Goal: Transaction & Acquisition: Book appointment/travel/reservation

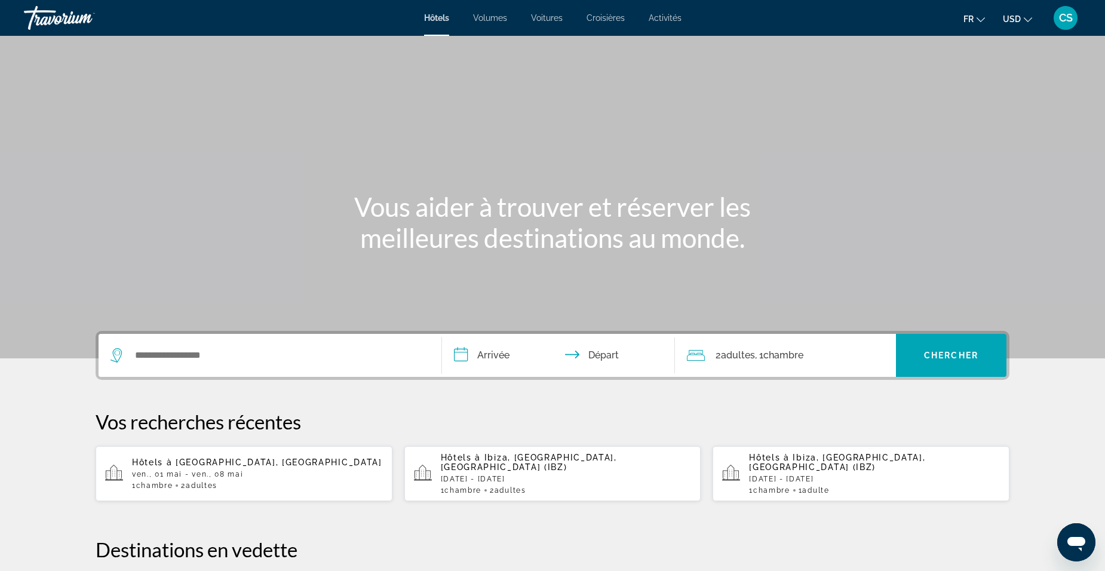
click at [1012, 14] on span "USD" at bounding box center [1012, 19] width 18 height 10
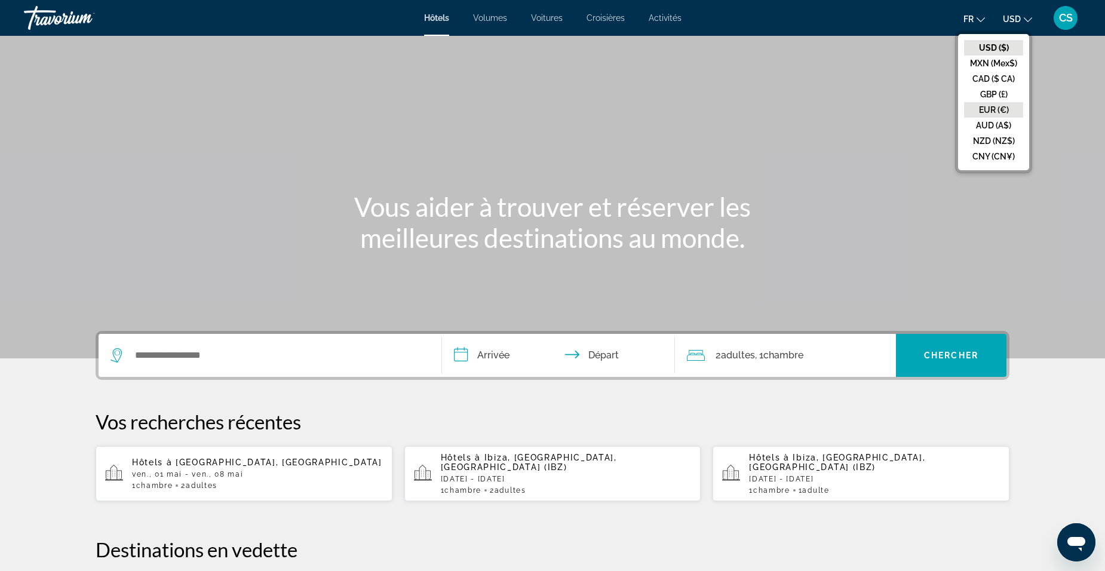
click at [998, 111] on button "EUR (€)" at bounding box center [993, 110] width 59 height 16
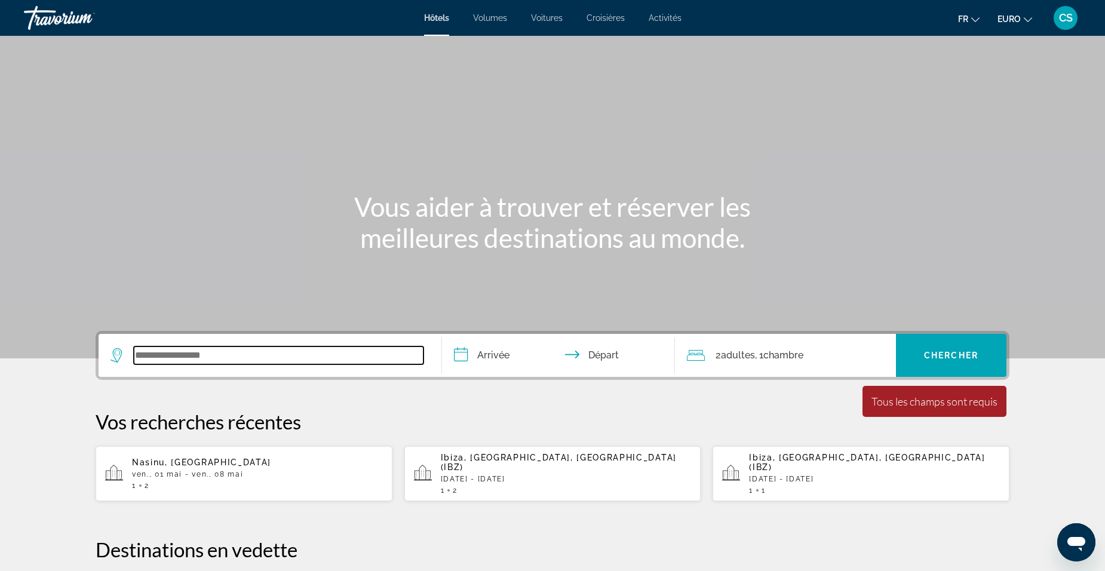
click at [265, 357] on input "Widget de recherche" at bounding box center [279, 355] width 290 height 18
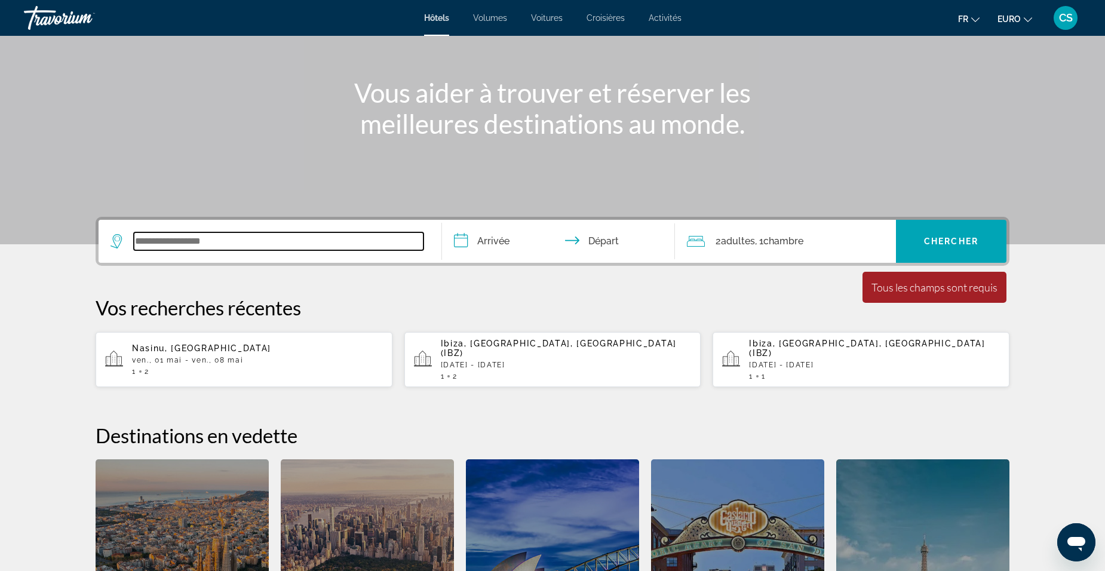
scroll to position [113, 0]
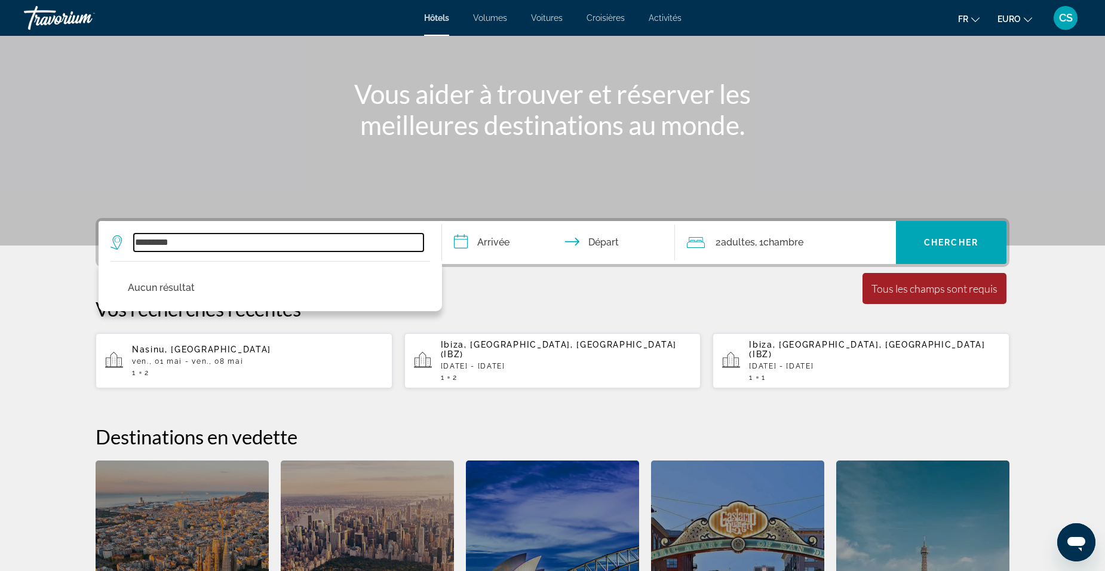
drag, startPoint x: 211, startPoint y: 248, endPoint x: 114, endPoint y: 262, distance: 97.8
click at [114, 262] on div "********* Aucun résultat" at bounding box center [269, 242] width 319 height 43
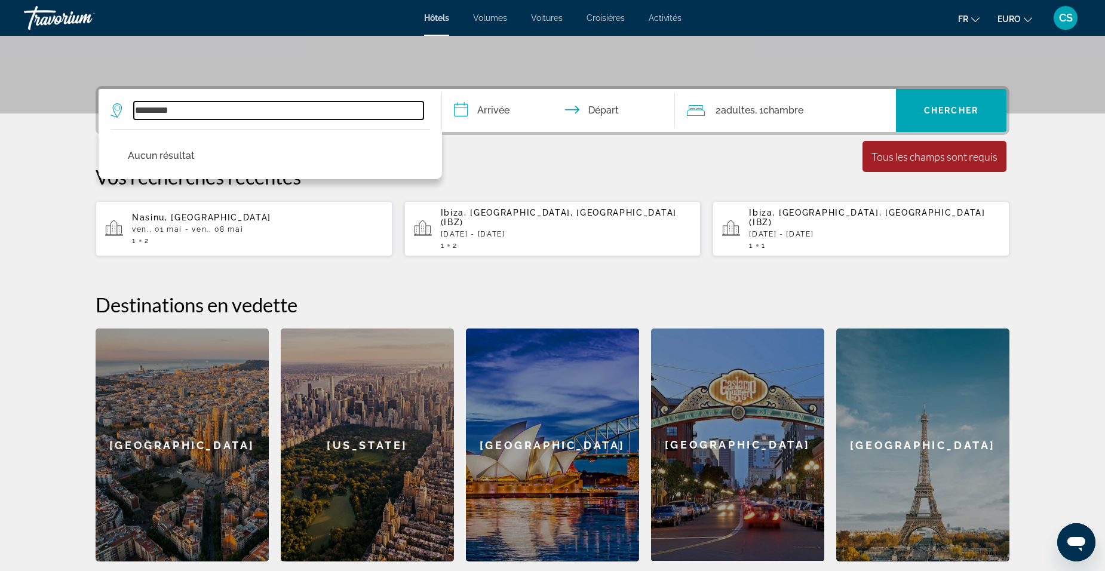
scroll to position [173, 0]
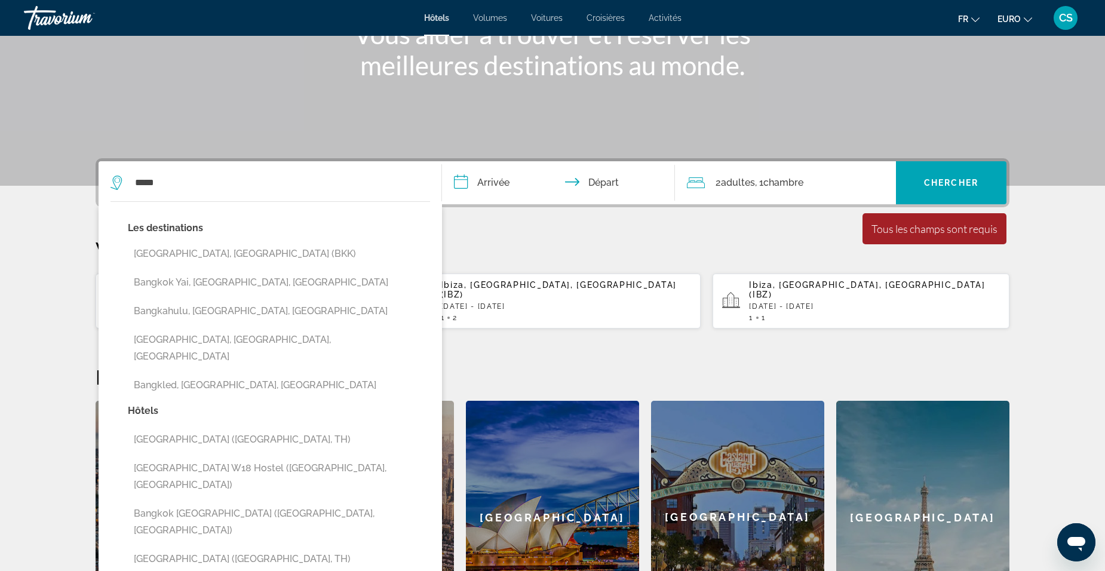
click at [257, 254] on button "Bangkok, Thaïlande (BKK)" at bounding box center [279, 253] width 302 height 23
type input "**********"
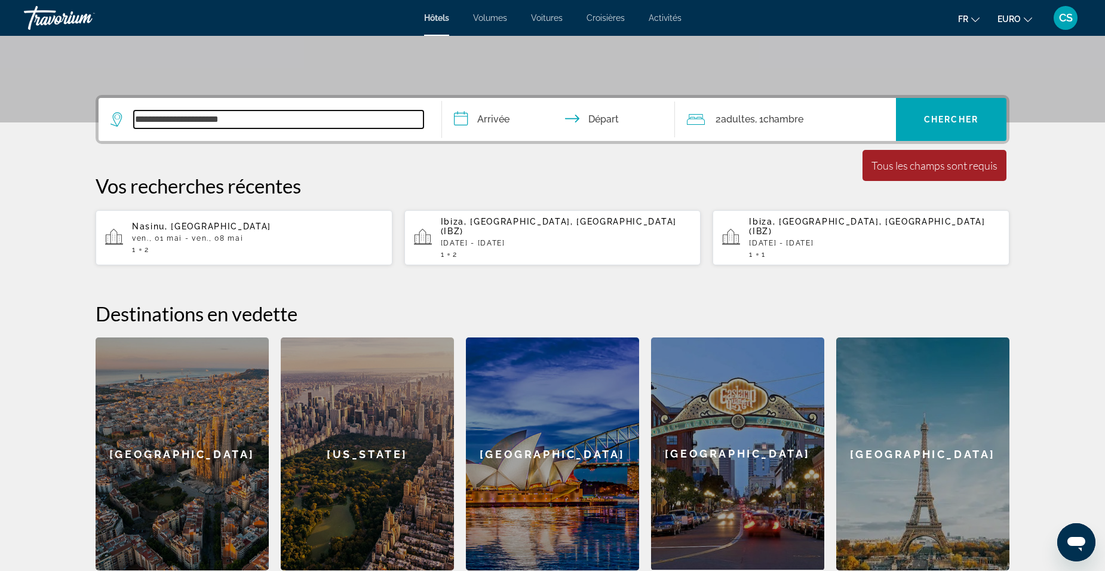
scroll to position [113, 0]
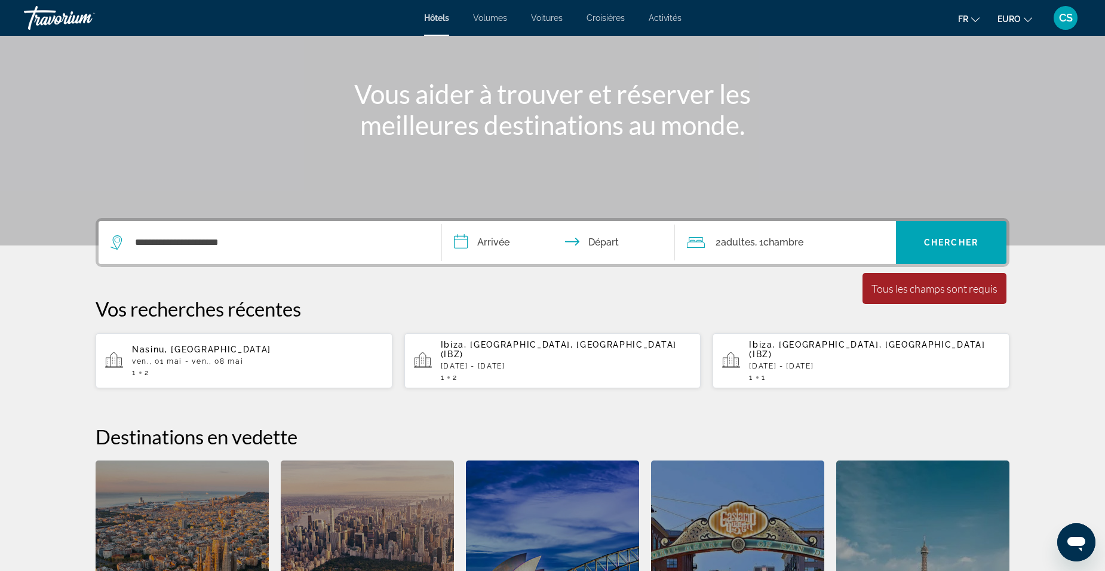
click at [506, 246] on input "**********" at bounding box center [561, 244] width 238 height 47
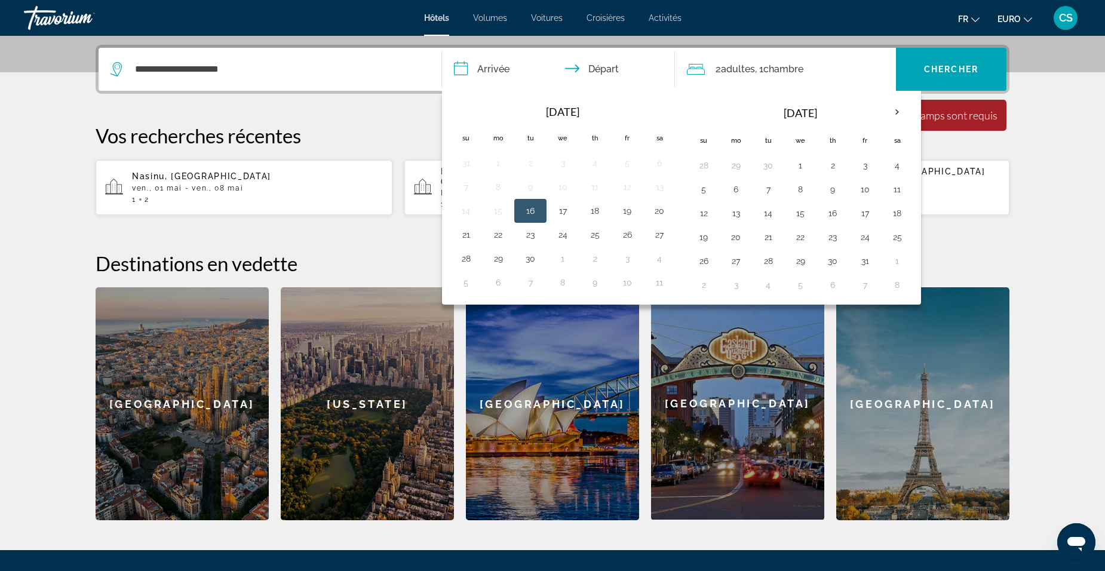
scroll to position [292, 0]
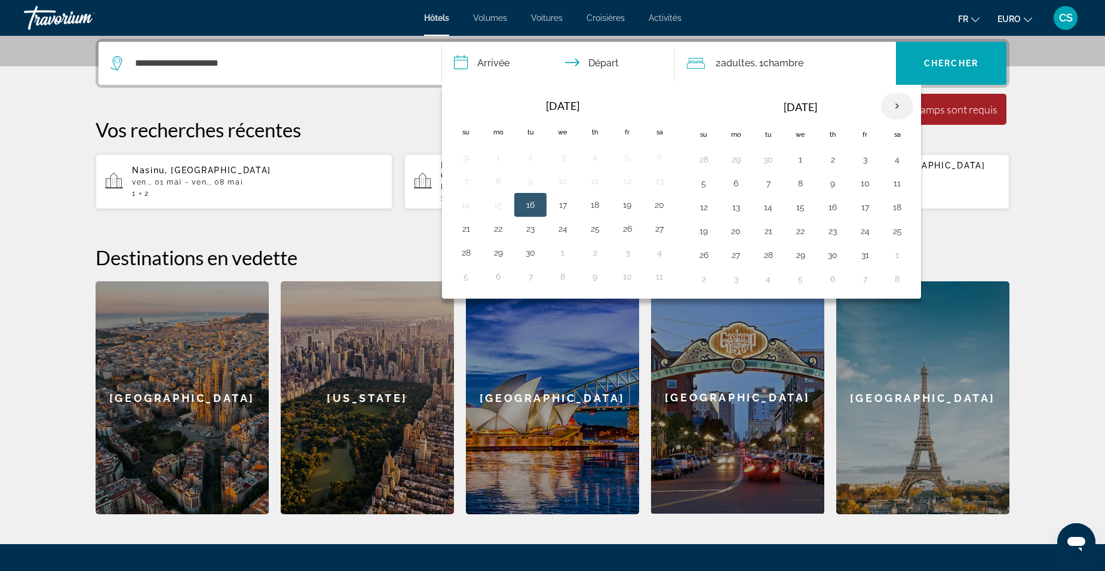
click at [895, 103] on th "Next month" at bounding box center [897, 106] width 32 height 26
click at [894, 105] on th "Next month" at bounding box center [897, 106] width 32 height 26
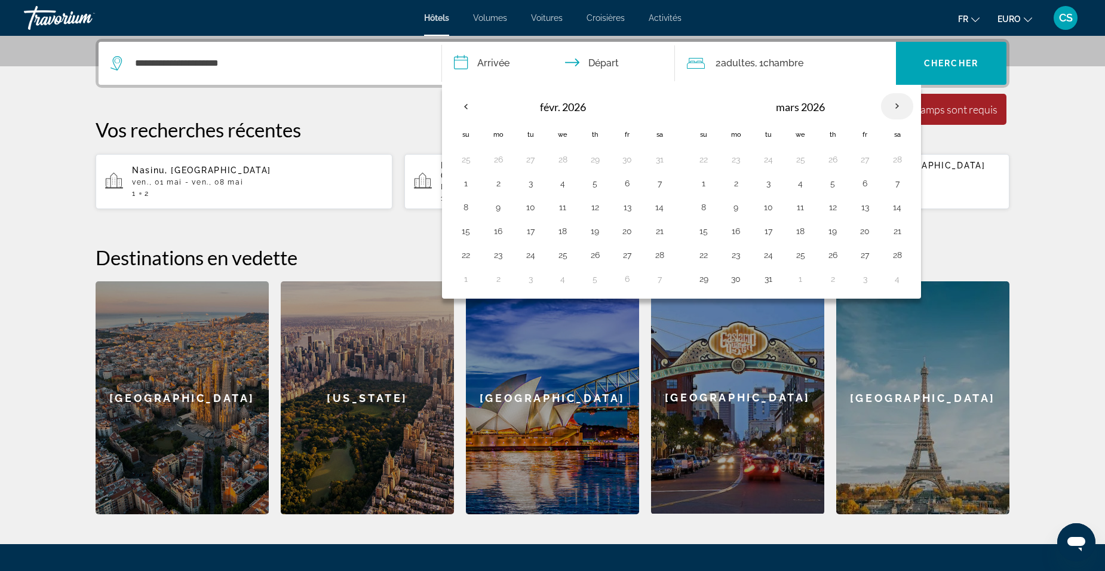
click at [894, 105] on th "Next month" at bounding box center [897, 106] width 32 height 26
click at [894, 107] on th "Next month" at bounding box center [897, 106] width 32 height 26
click at [895, 107] on th "Next month" at bounding box center [897, 106] width 32 height 26
click at [896, 111] on th "Next month" at bounding box center [897, 106] width 32 height 26
click at [897, 111] on th "Next month" at bounding box center [897, 106] width 32 height 26
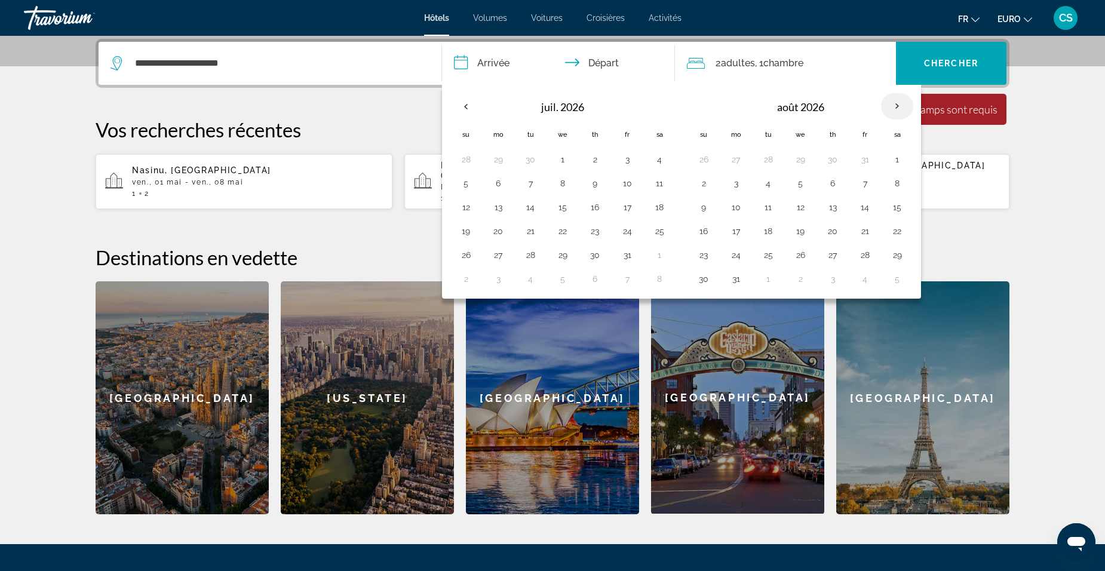
click at [897, 111] on th "Next month" at bounding box center [897, 106] width 32 height 26
click at [895, 108] on th "Next month" at bounding box center [897, 106] width 32 height 26
click at [896, 108] on th "Next month" at bounding box center [897, 106] width 32 height 26
click at [868, 185] on button "6" at bounding box center [864, 183] width 19 height 17
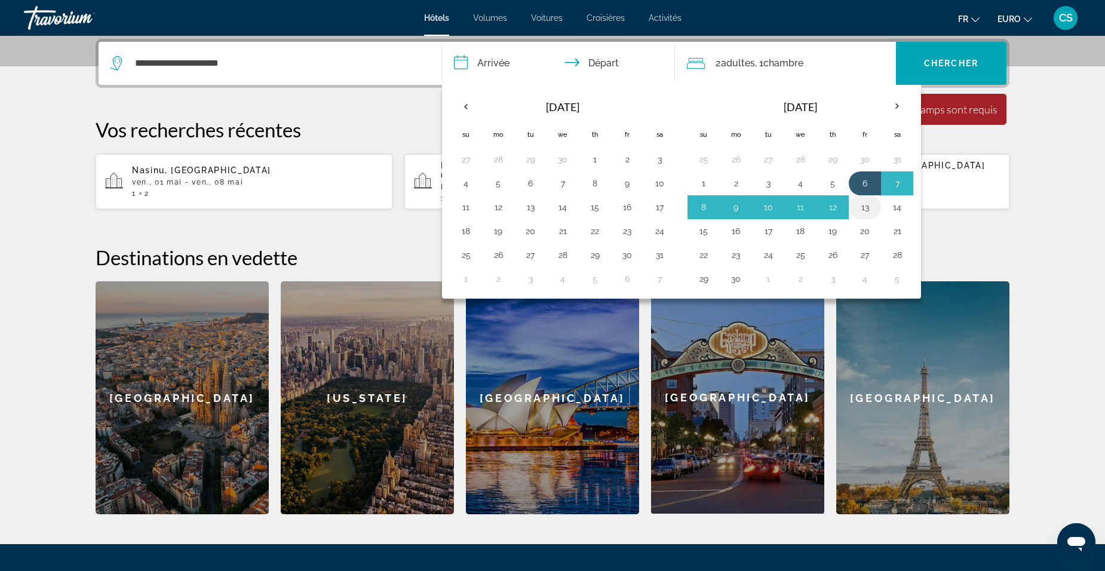
click at [869, 210] on button "13" at bounding box center [864, 207] width 19 height 17
type input "**********"
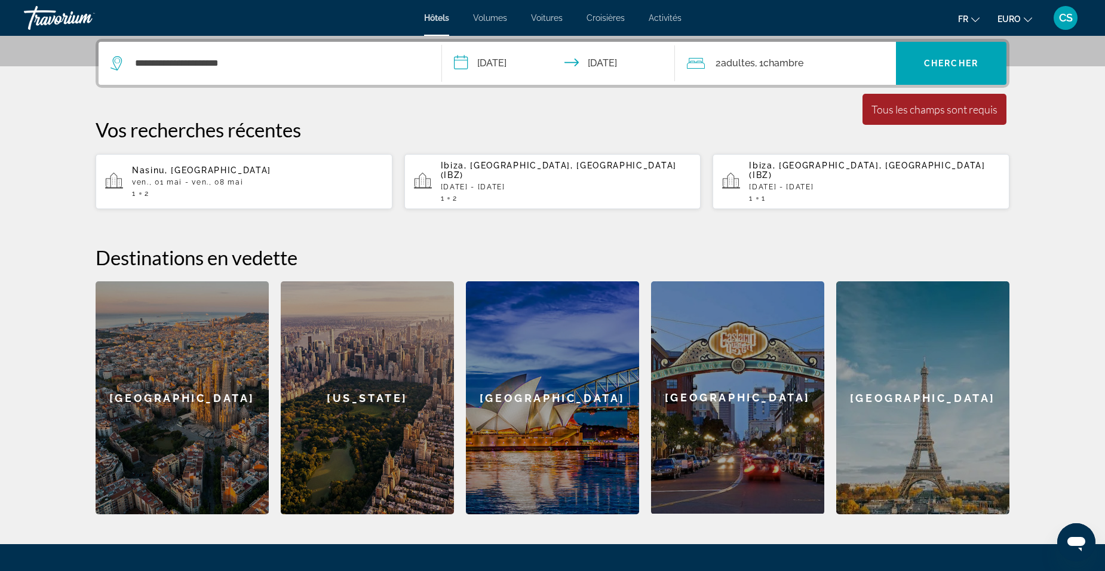
click at [783, 70] on span ", 1 Chambre pièces" at bounding box center [779, 63] width 48 height 17
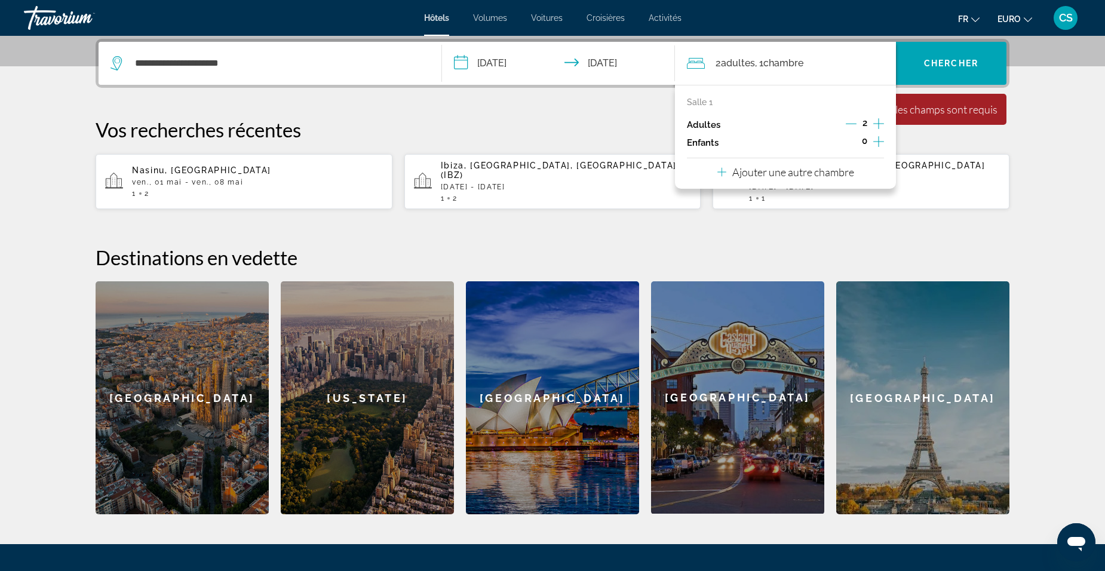
click at [634, 104] on div "**********" at bounding box center [553, 276] width 962 height 475
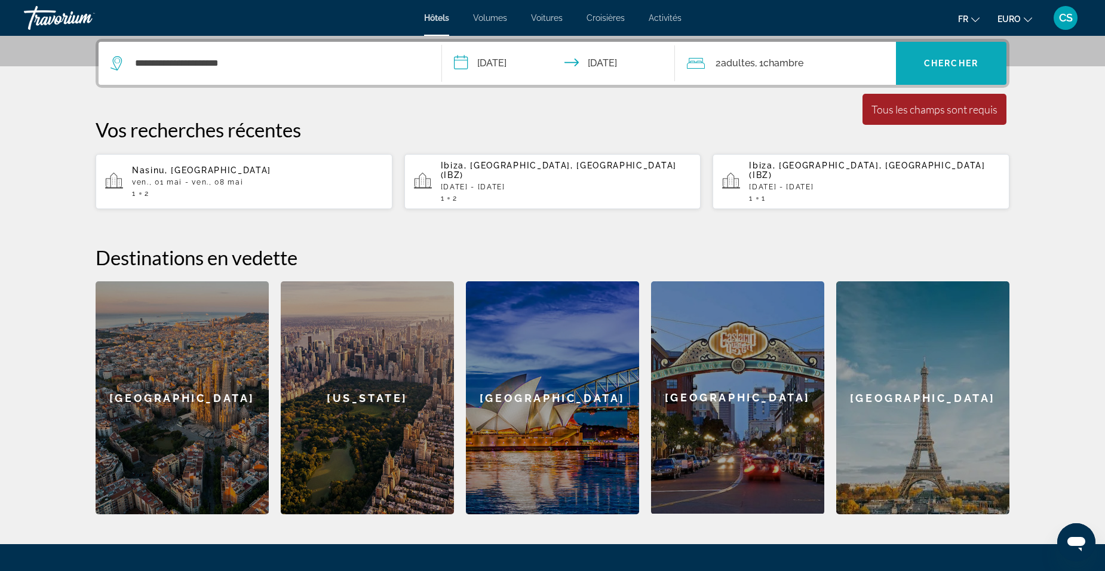
click at [908, 67] on span "Widget de recherche" at bounding box center [951, 63] width 110 height 29
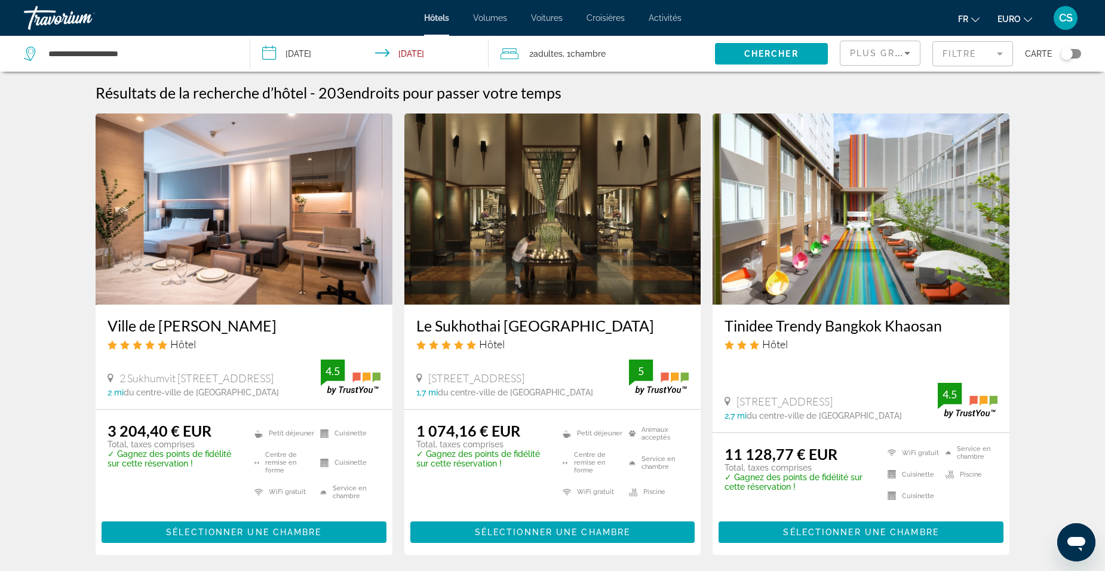
click at [338, 55] on input "**********" at bounding box center [371, 55] width 243 height 39
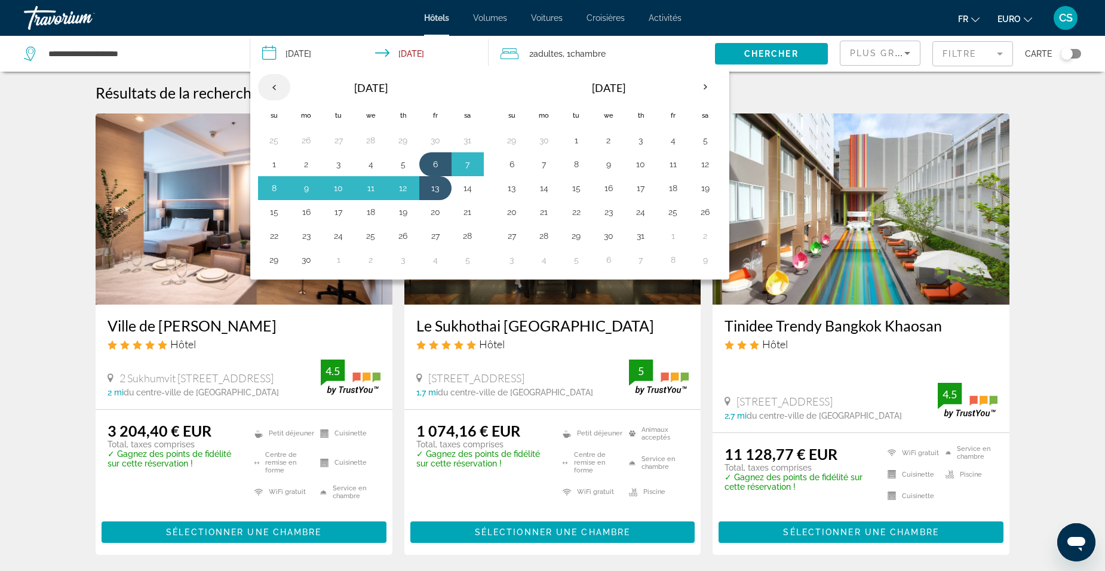
click at [277, 88] on th "Previous month" at bounding box center [274, 87] width 32 height 26
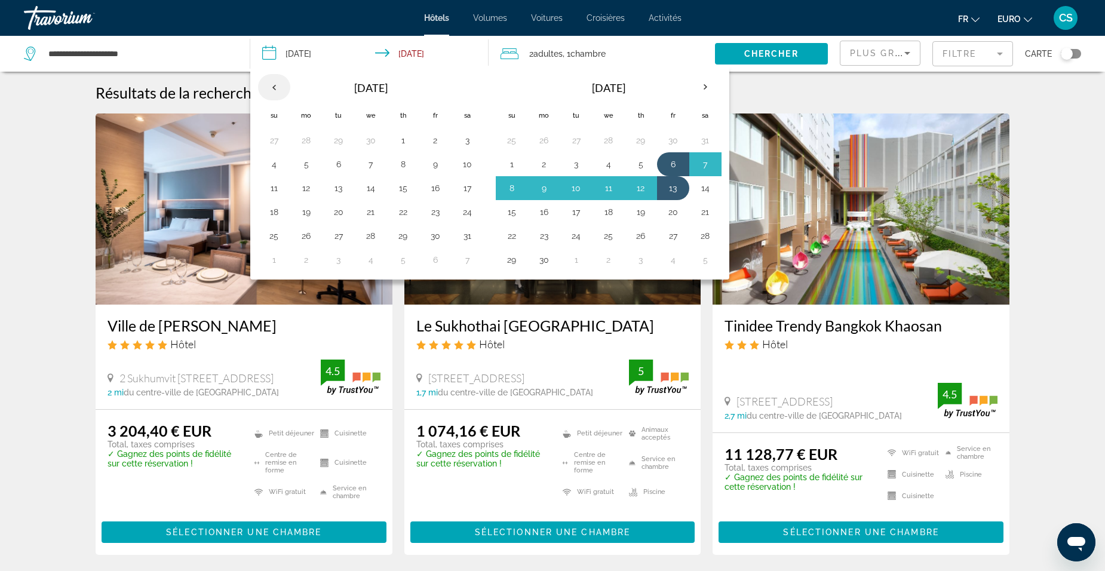
click at [278, 87] on th "Previous month" at bounding box center [274, 87] width 32 height 26
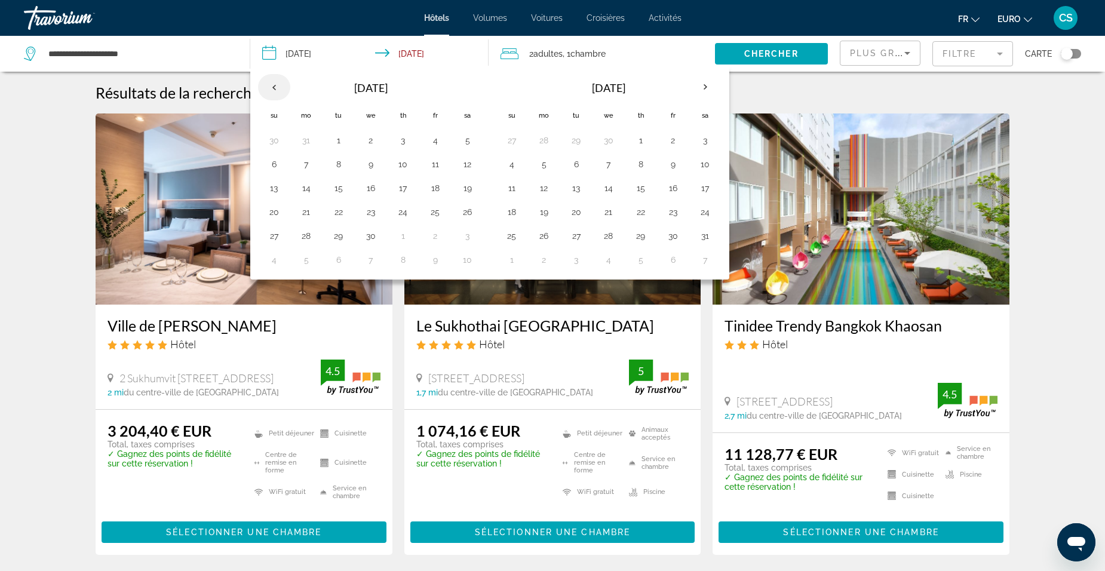
click at [278, 87] on th "Previous month" at bounding box center [274, 87] width 32 height 26
click at [280, 87] on th "Previous month" at bounding box center [274, 87] width 32 height 26
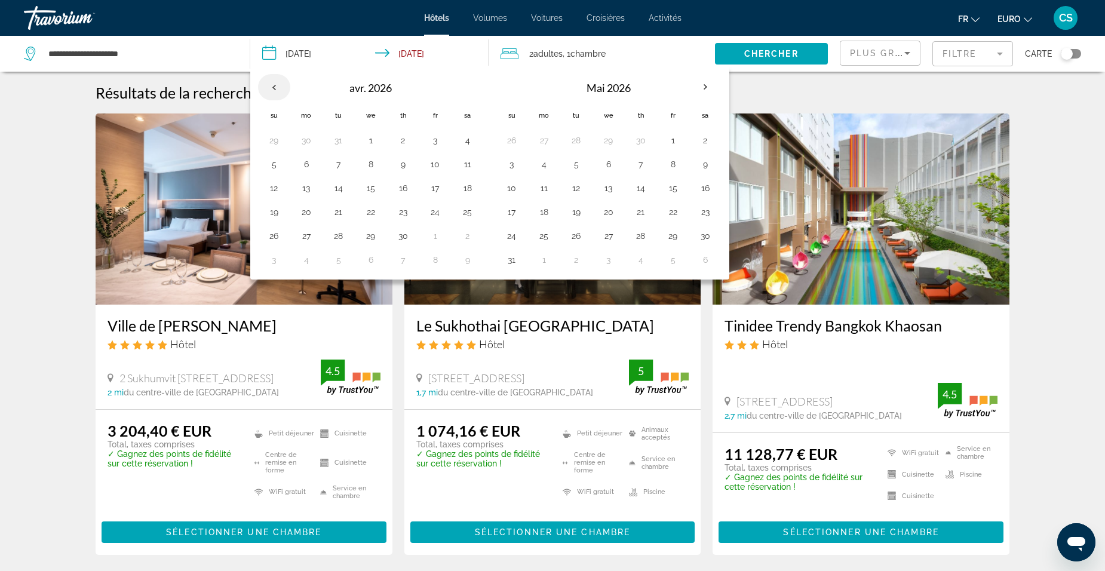
click at [280, 87] on th "Previous month" at bounding box center [274, 87] width 32 height 26
click at [281, 86] on th "Previous month" at bounding box center [274, 87] width 32 height 26
click at [468, 139] on button "6" at bounding box center [467, 140] width 19 height 17
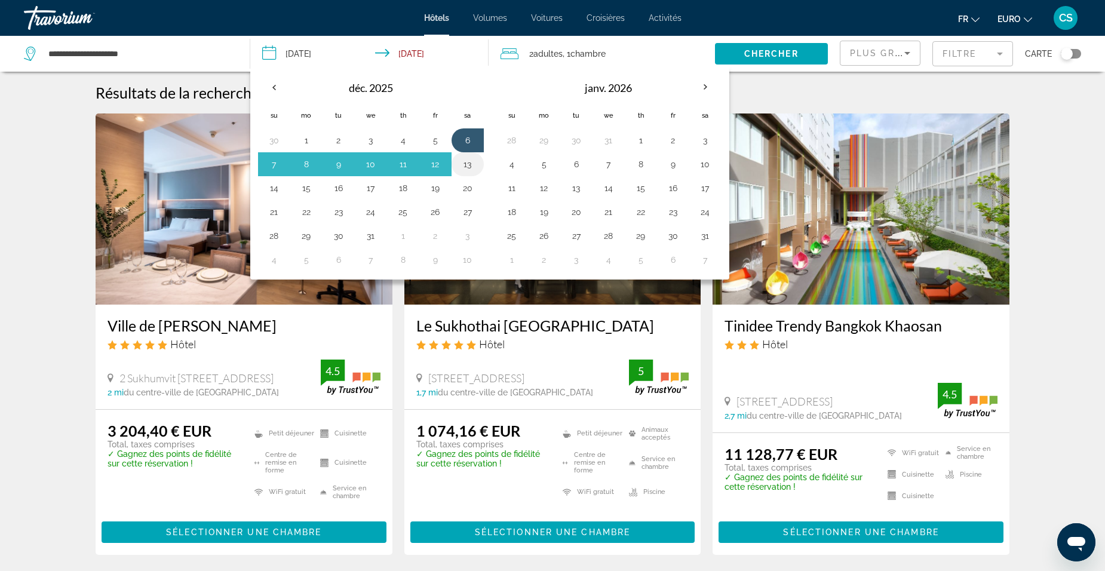
click at [471, 165] on button "13" at bounding box center [467, 164] width 19 height 17
type input "**********"
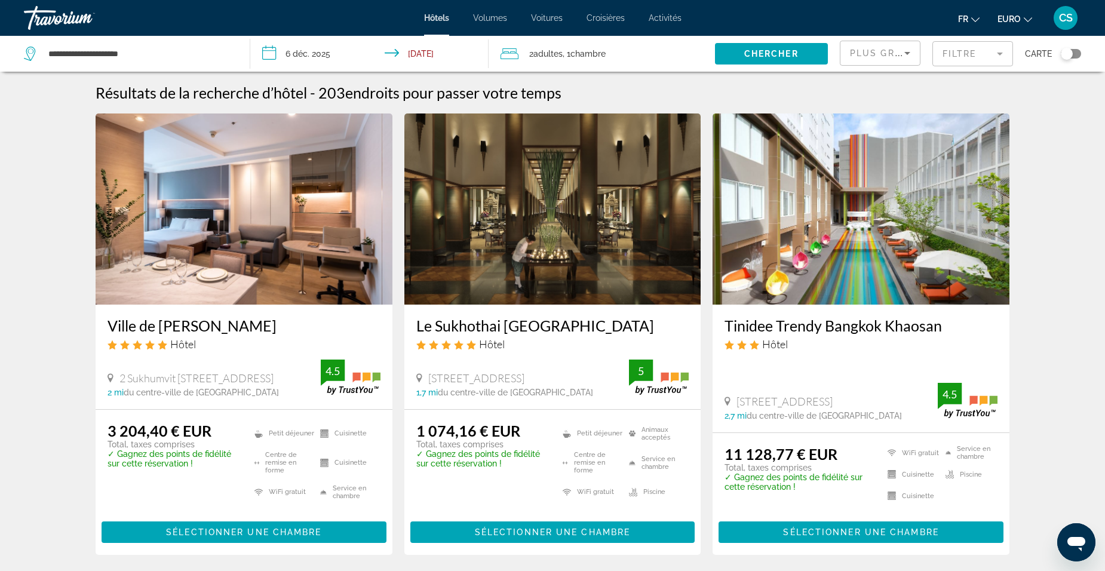
drag, startPoint x: 778, startPoint y: 54, endPoint x: 784, endPoint y: 67, distance: 14.4
click at [779, 55] on span "Chercher" at bounding box center [771, 54] width 54 height 10
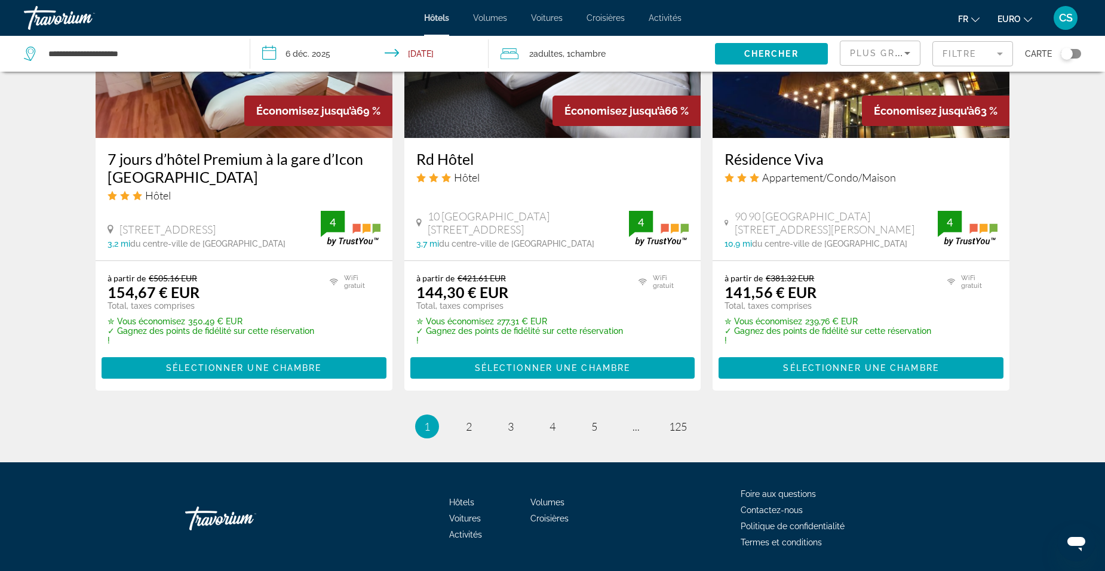
scroll to position [1605, 0]
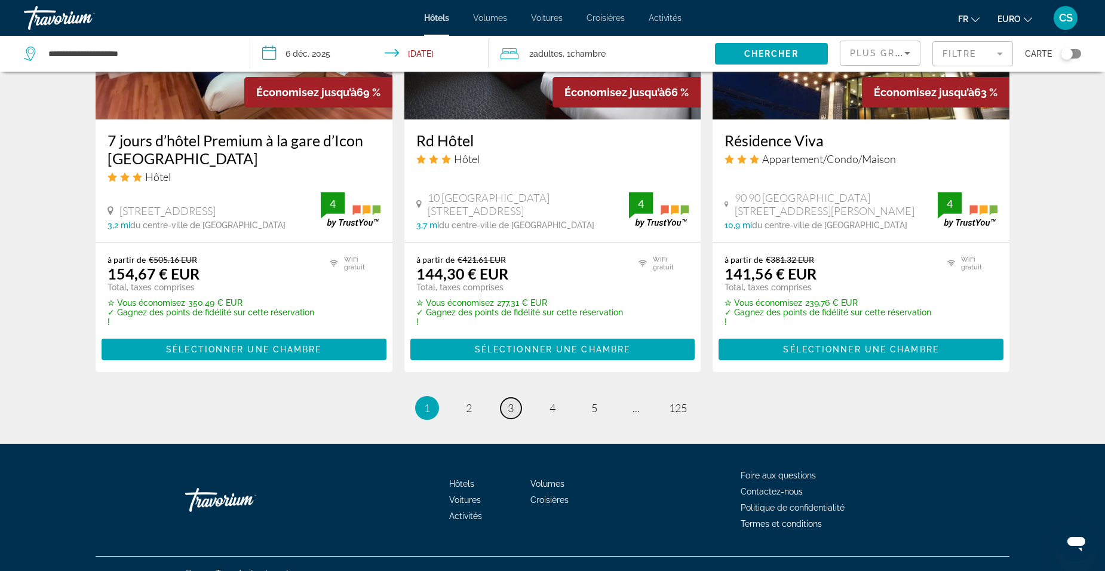
click at [520, 398] on link "page 3" at bounding box center [510, 408] width 21 height 21
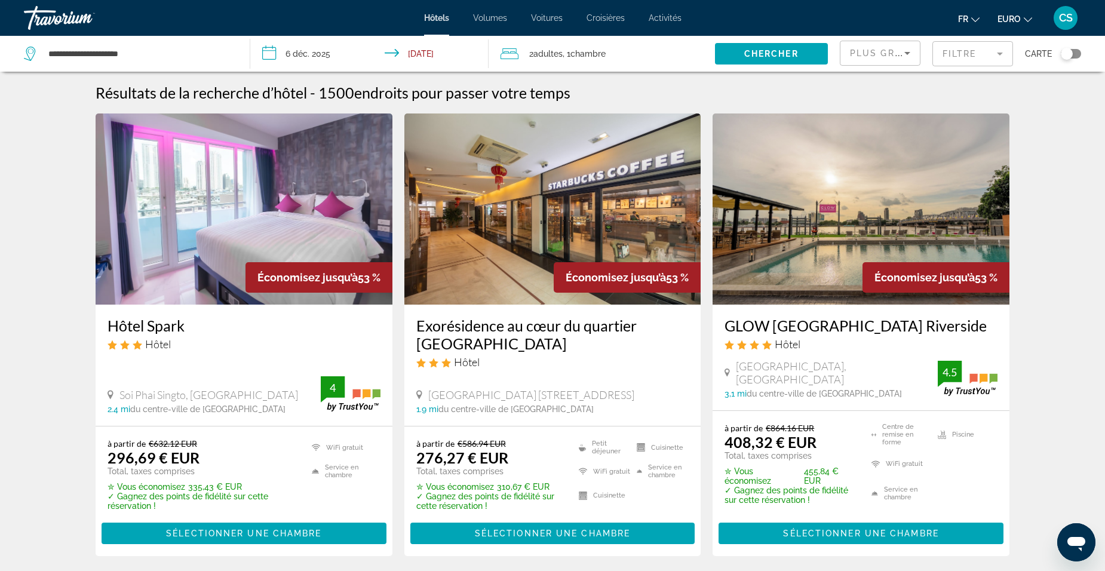
click at [979, 61] on mat-form-field "Filtre" at bounding box center [972, 53] width 81 height 25
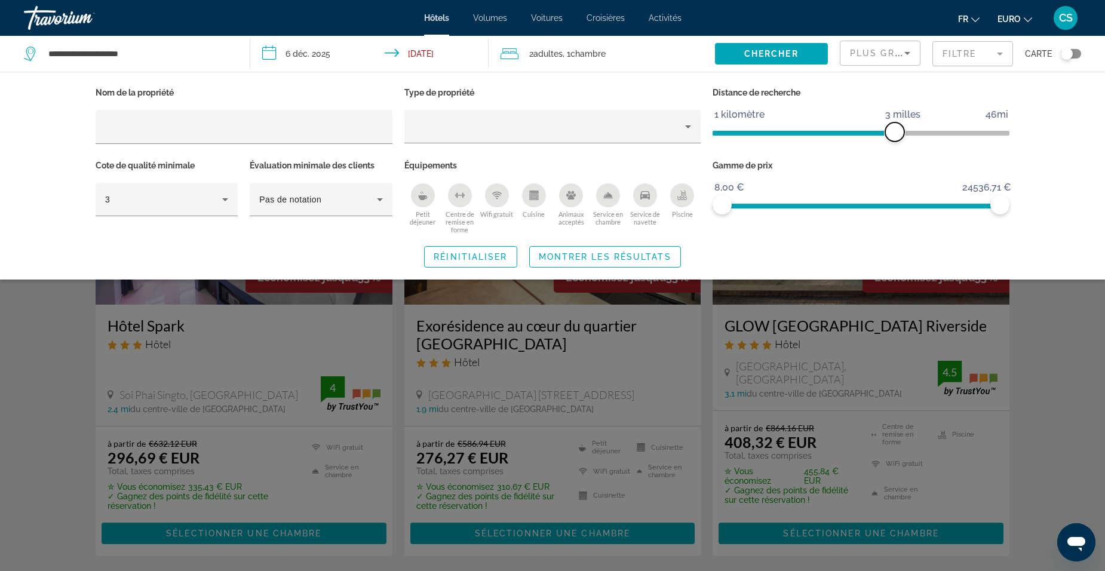
drag, startPoint x: 902, startPoint y: 130, endPoint x: 893, endPoint y: 156, distance: 28.1
click at [893, 156] on div "Nom de la propriété Type de propriété Distance de recherche 1 kilomètre 46mi 3 …" at bounding box center [553, 159] width 926 height 150
drag, startPoint x: 1005, startPoint y: 208, endPoint x: 750, endPoint y: 227, distance: 255.7
click at [750, 227] on div "Gamme de prix 8,00 € 24536,71 € 8,00 € 4584,14 € €8.00 - €2419.86" at bounding box center [861, 195] width 309 height 77
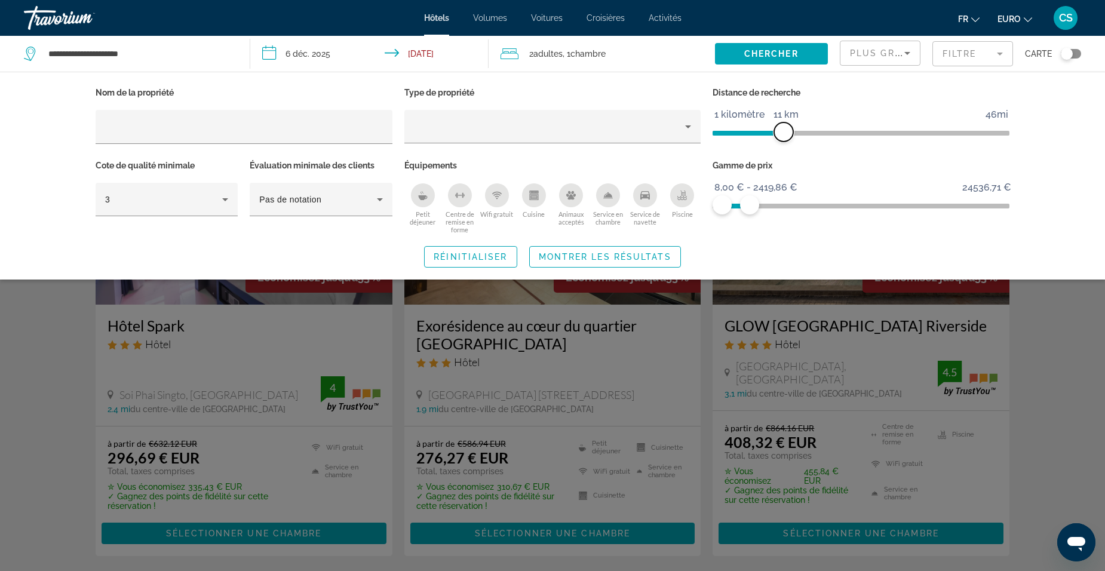
drag, startPoint x: 895, startPoint y: 133, endPoint x: 947, endPoint y: 156, distance: 56.9
click at [793, 154] on div "Distance de recherche 1 kilomètre 46mi 11 km" at bounding box center [861, 120] width 309 height 73
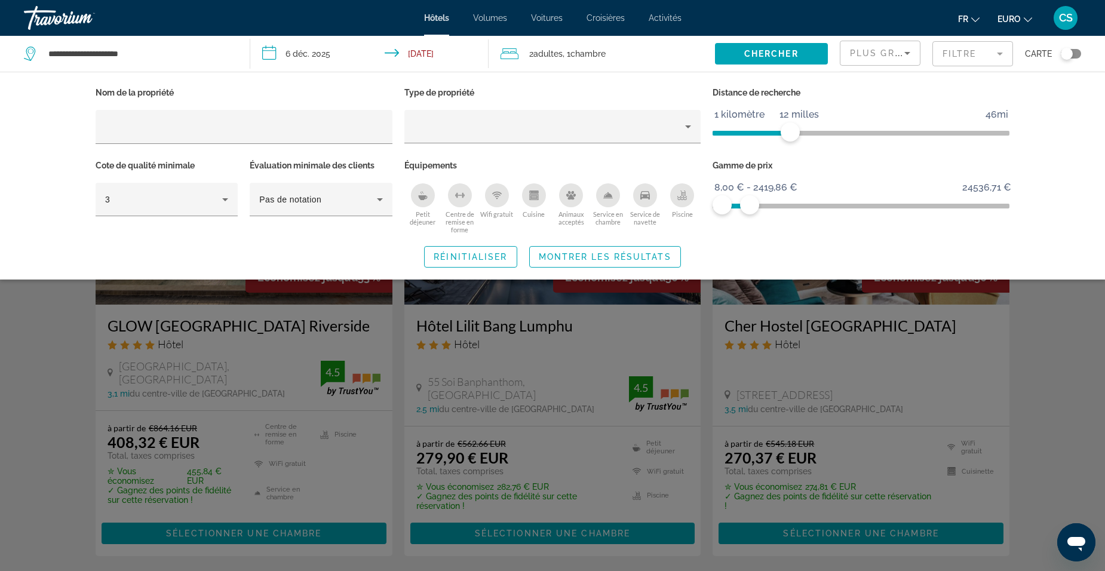
click at [560, 20] on span "Voitures" at bounding box center [547, 18] width 32 height 10
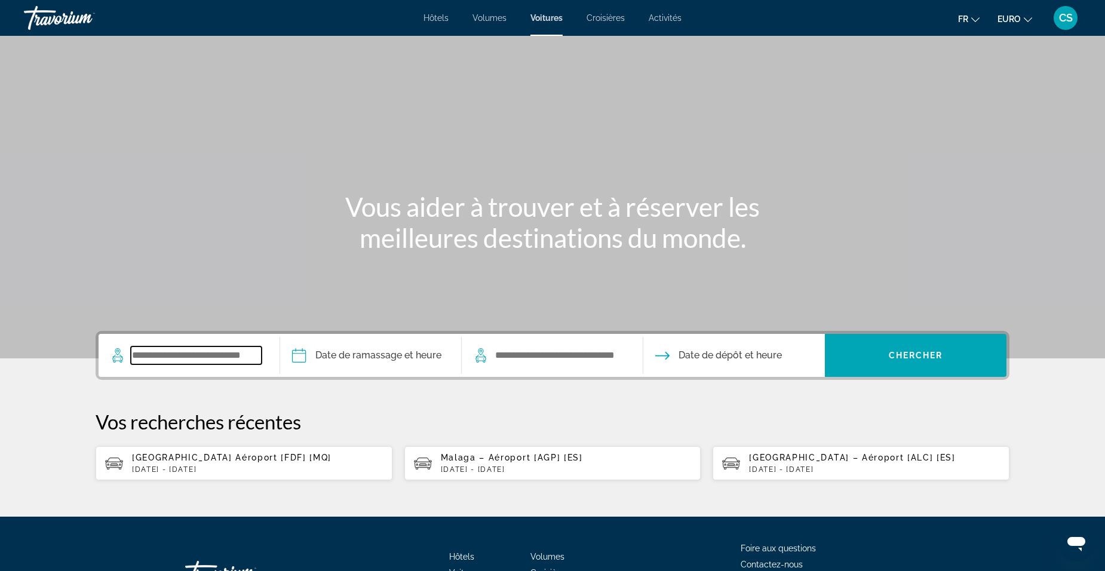
click at [207, 361] on input "Widget de recherche" at bounding box center [196, 355] width 131 height 18
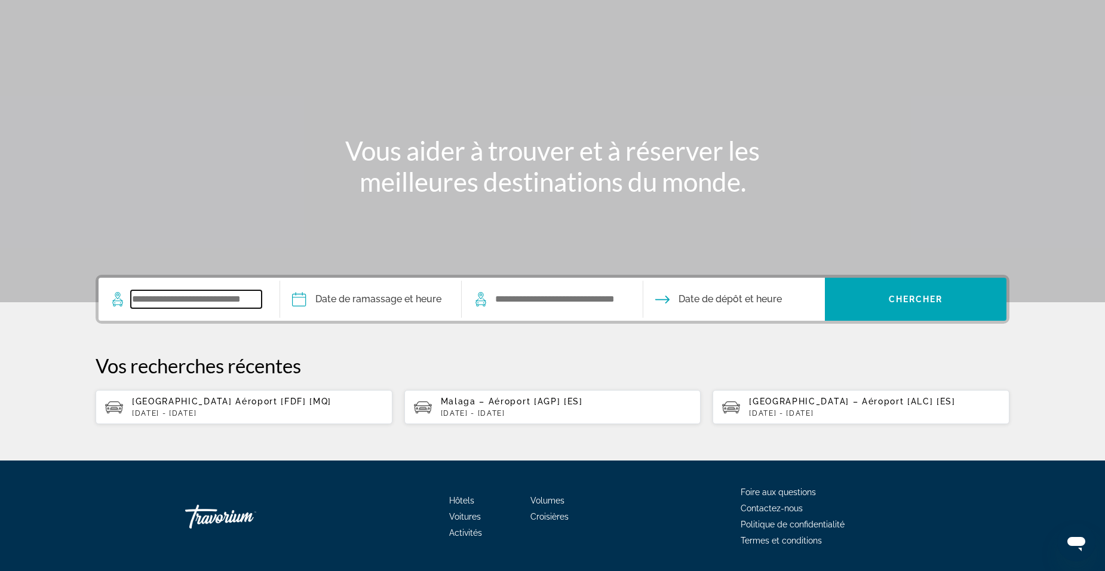
scroll to position [92, 0]
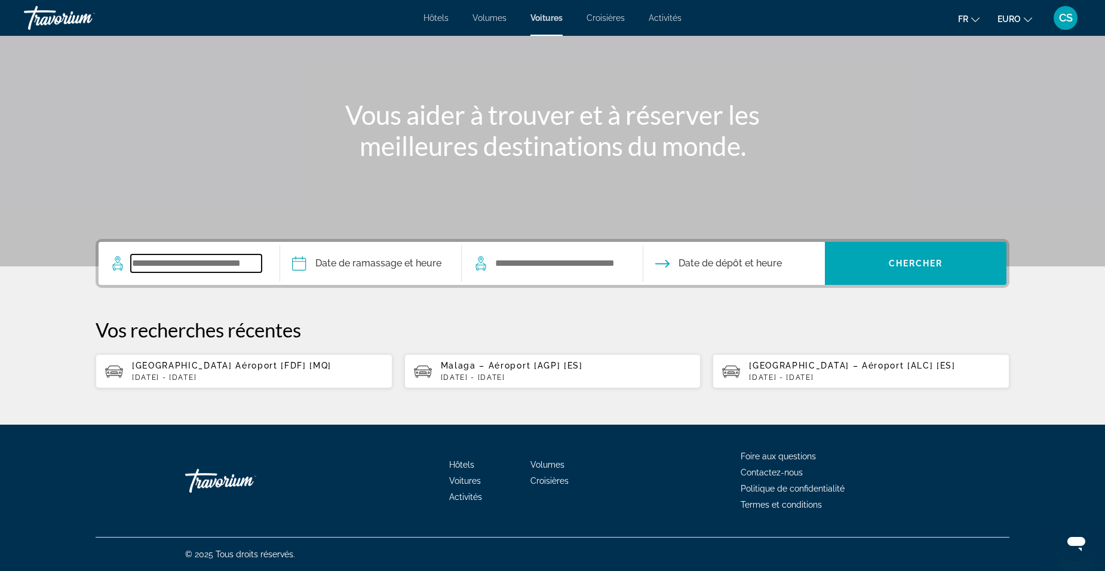
click at [231, 260] on input "Widget de recherche" at bounding box center [196, 263] width 131 height 18
click at [515, 374] on p "jeu., 06 nov. - dim., 09 nov." at bounding box center [566, 377] width 251 height 8
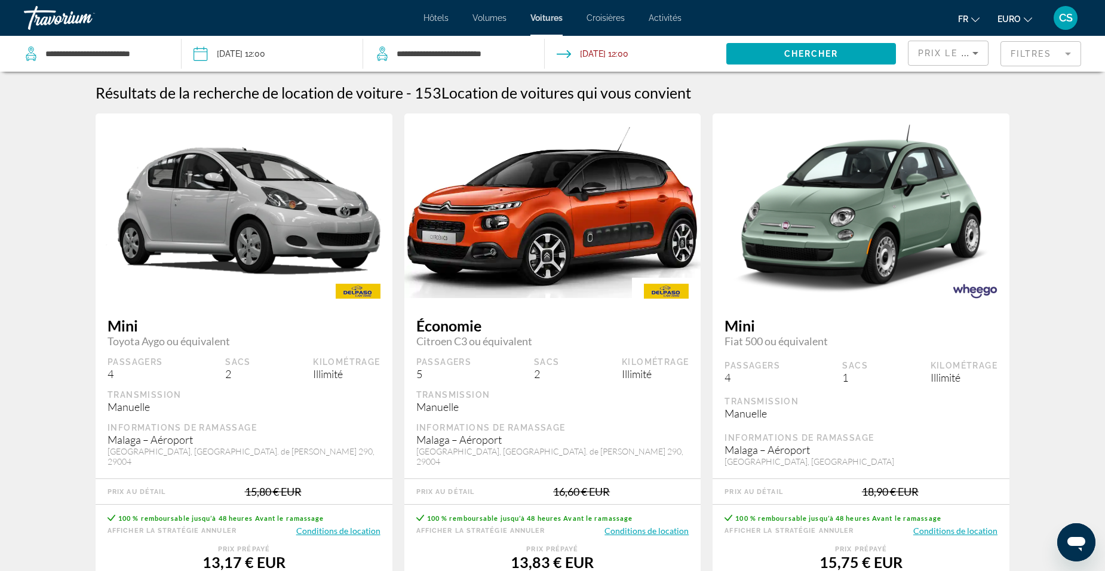
click at [601, 56] on input "Date de restitution : 09 nov. 2025 12:00" at bounding box center [635, 55] width 186 height 39
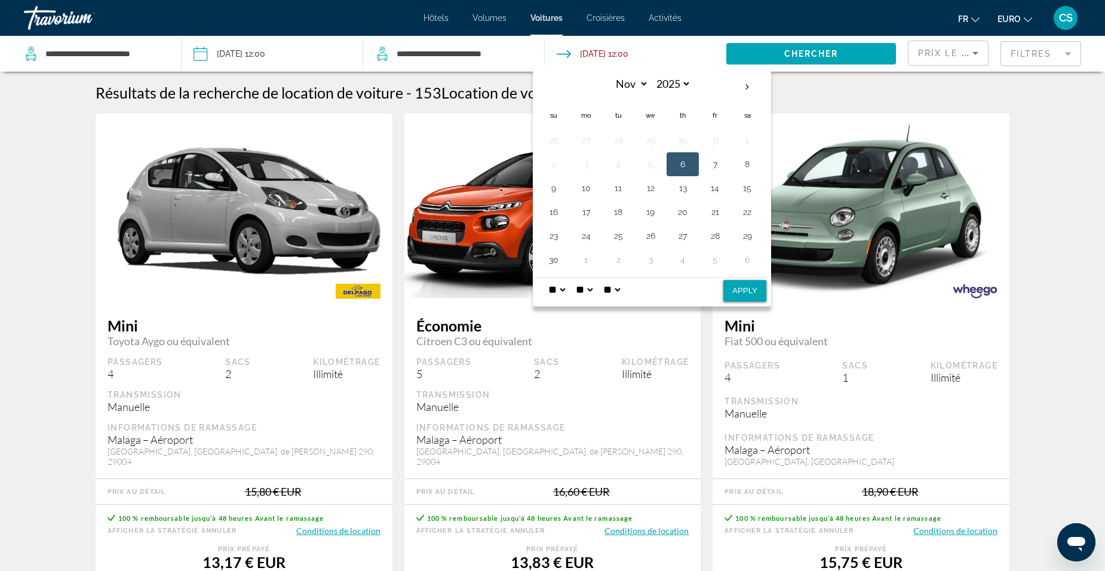
click at [684, 162] on button "6" at bounding box center [682, 164] width 19 height 17
click at [687, 189] on button "13" at bounding box center [682, 188] width 19 height 17
click at [244, 56] on input "Date de prise en charge : 06 nov. 2025 12:00" at bounding box center [272, 55] width 186 height 39
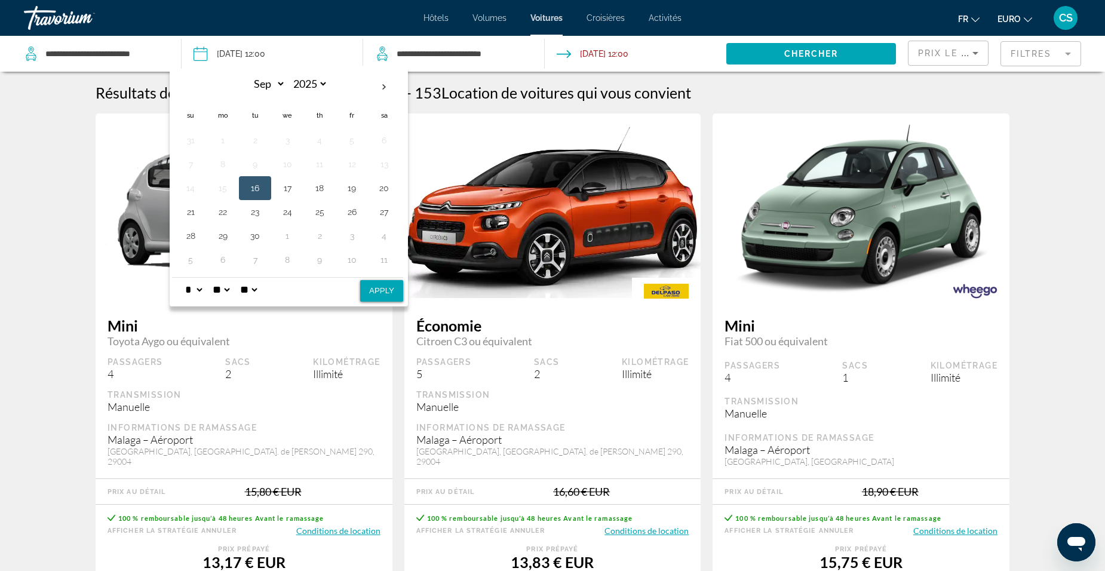
click at [255, 183] on button "16" at bounding box center [254, 188] width 19 height 17
click at [265, 87] on select "*** *** *** *** *** *** *** *** *** *** *** ***" at bounding box center [266, 83] width 39 height 21
select select "**"
click at [247, 73] on select "*** *** *** *** *** *** *** *** *** *** *** ***" at bounding box center [266, 83] width 39 height 21
click at [257, 162] on button "4" at bounding box center [254, 164] width 19 height 17
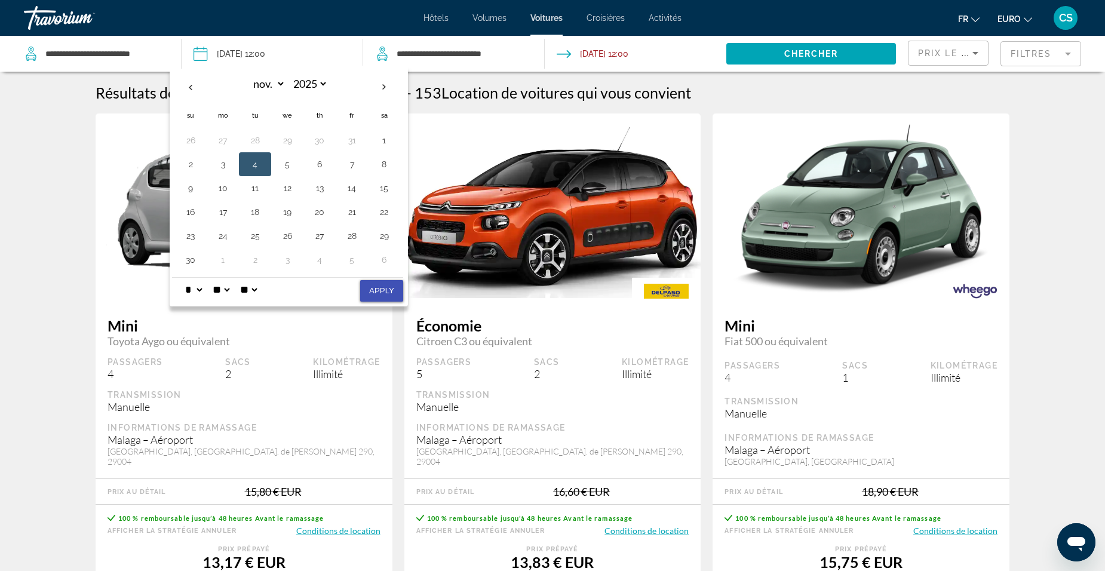
drag, startPoint x: 366, startPoint y: 296, endPoint x: 452, endPoint y: 174, distance: 148.6
click at [368, 294] on button "Apply" at bounding box center [381, 291] width 43 height 22
type input "**********"
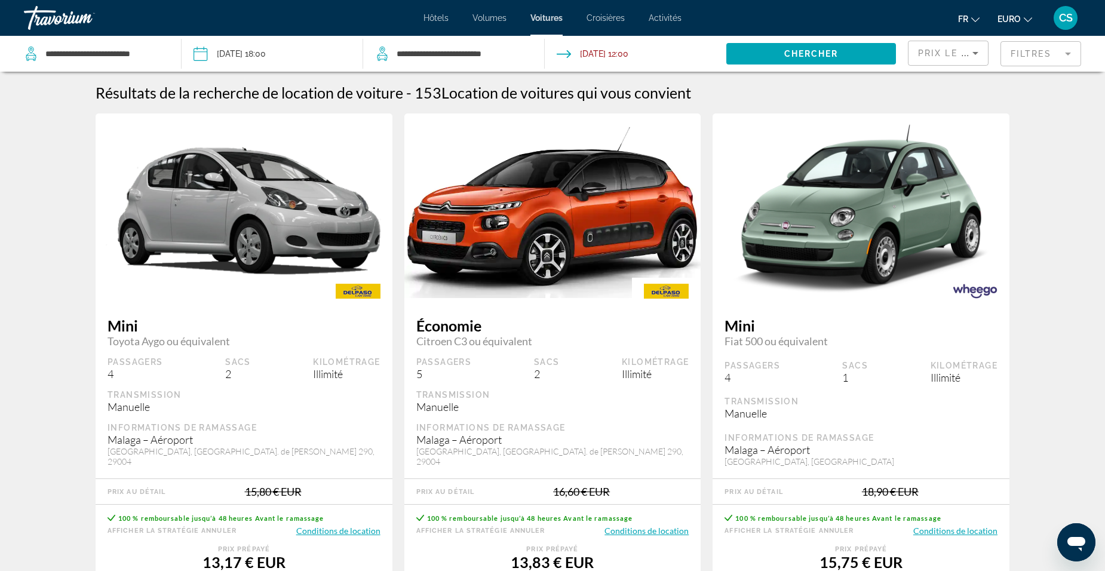
click at [603, 52] on input "Date de restitution : 09 nov. 2025 12:00" at bounding box center [635, 55] width 186 height 39
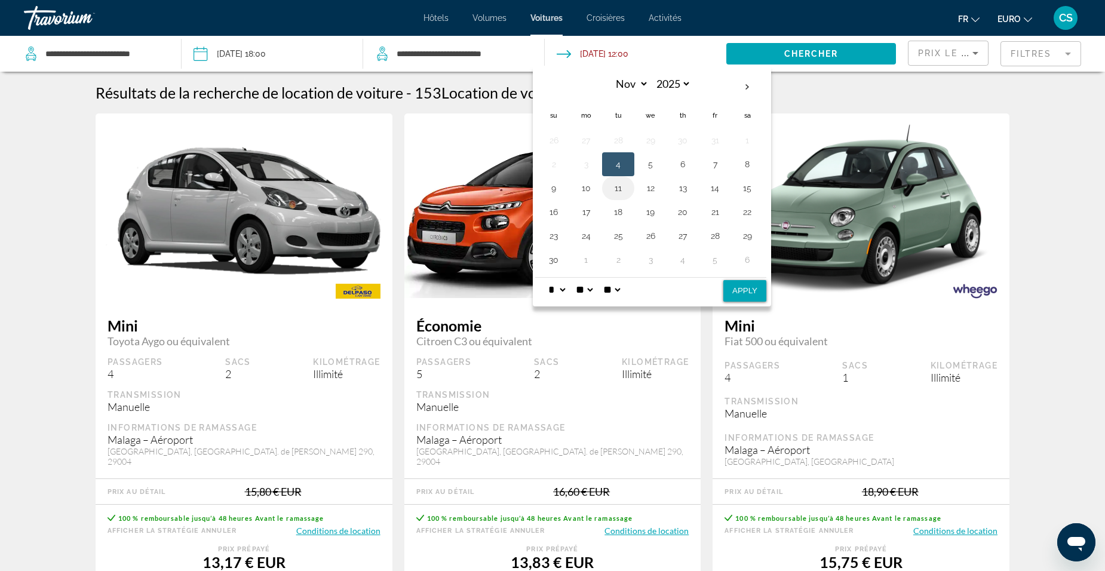
click at [620, 189] on button "11" at bounding box center [618, 188] width 19 height 17
click at [753, 292] on button "Apply" at bounding box center [744, 291] width 43 height 22
type input "**********"
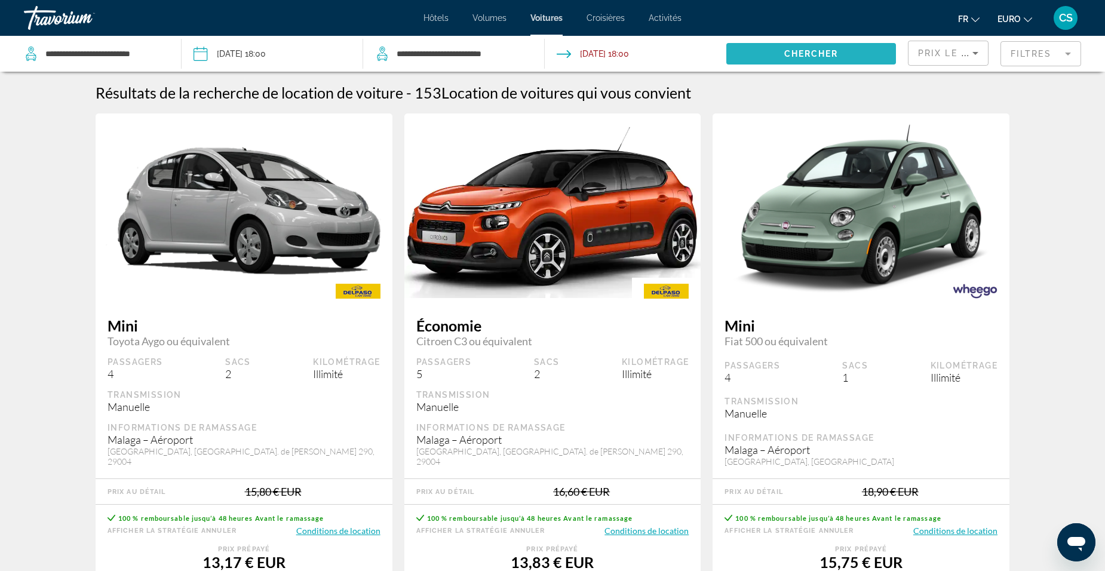
click at [806, 53] on span "Chercher" at bounding box center [811, 54] width 54 height 10
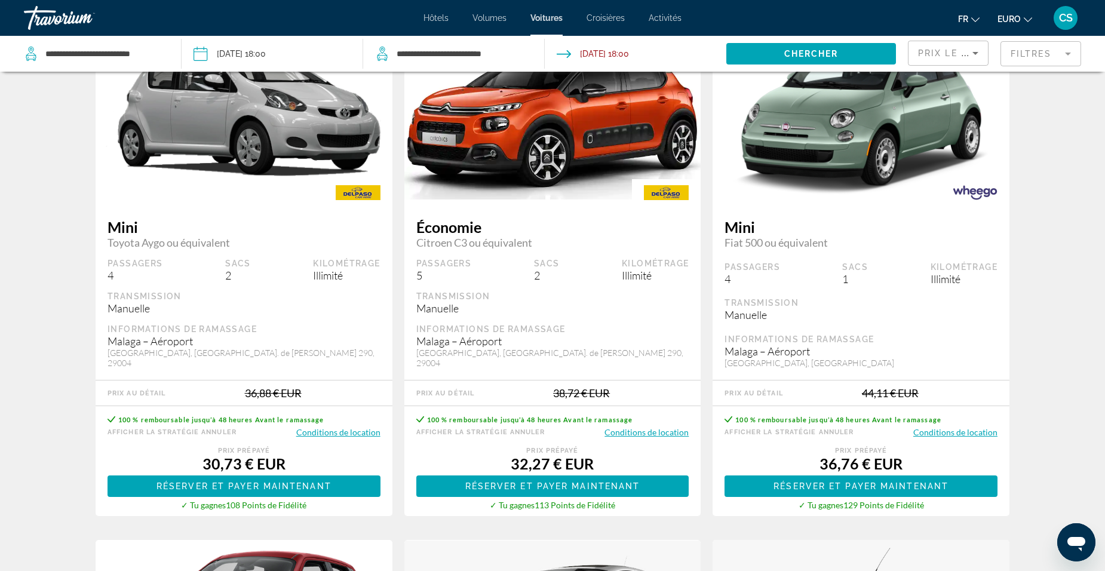
scroll to position [119, 0]
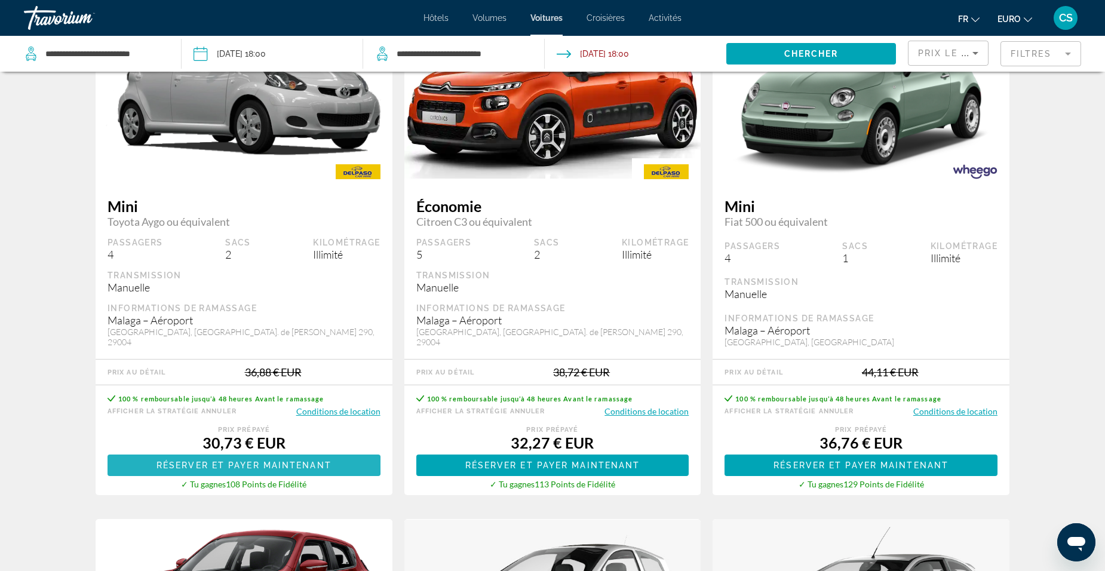
click at [239, 460] on span "Réserver et payer maintenant" at bounding box center [243, 465] width 175 height 10
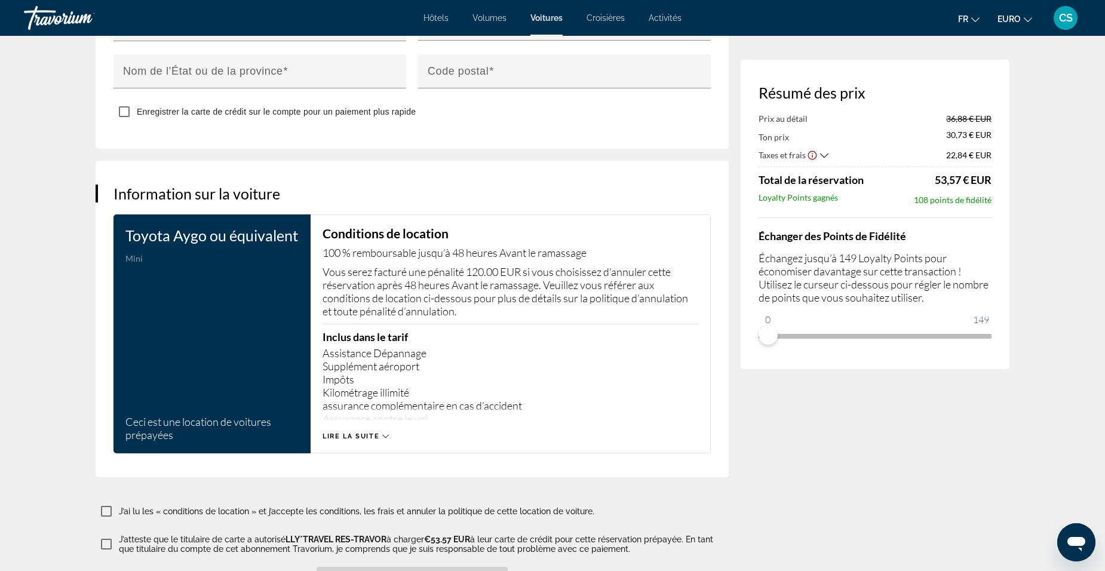
scroll to position [1511, 0]
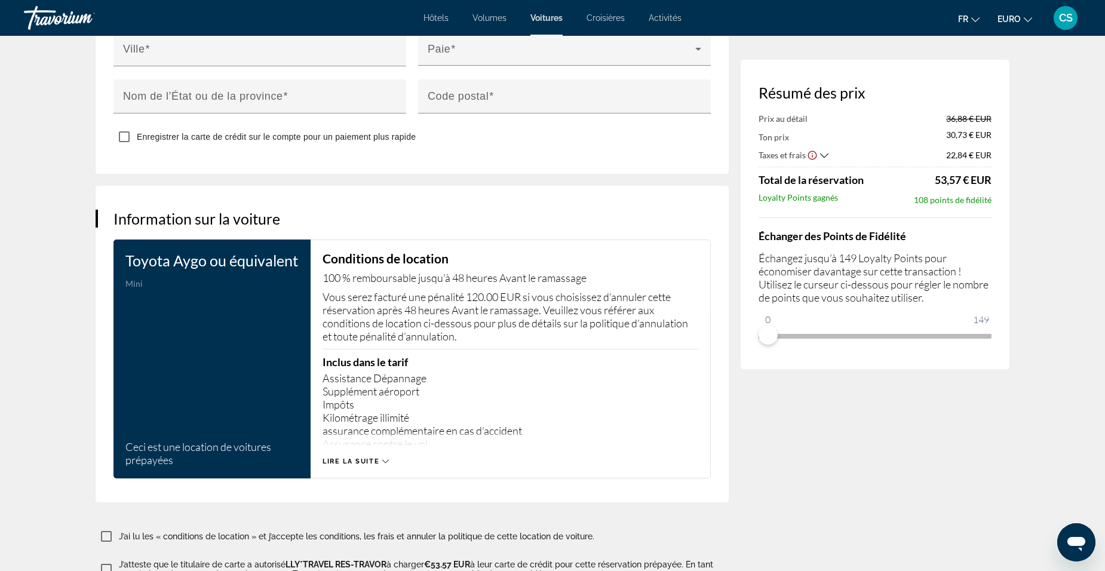
click at [436, 13] on span "Hôtels" at bounding box center [435, 18] width 25 height 10
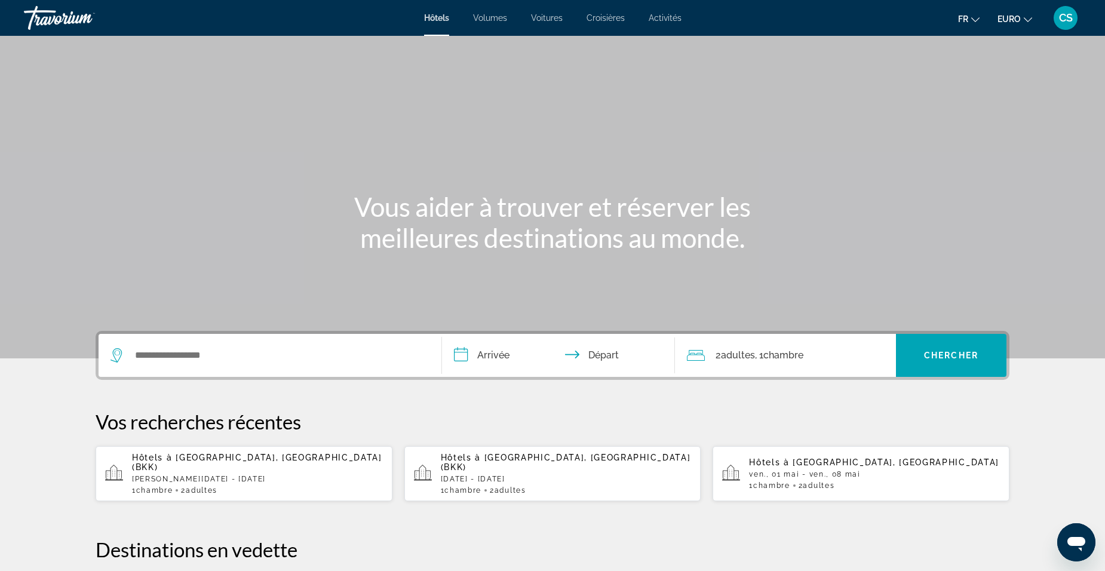
click at [302, 460] on p "Hôtels à Bangkok, Thaïlande (BKK)" at bounding box center [257, 462] width 251 height 19
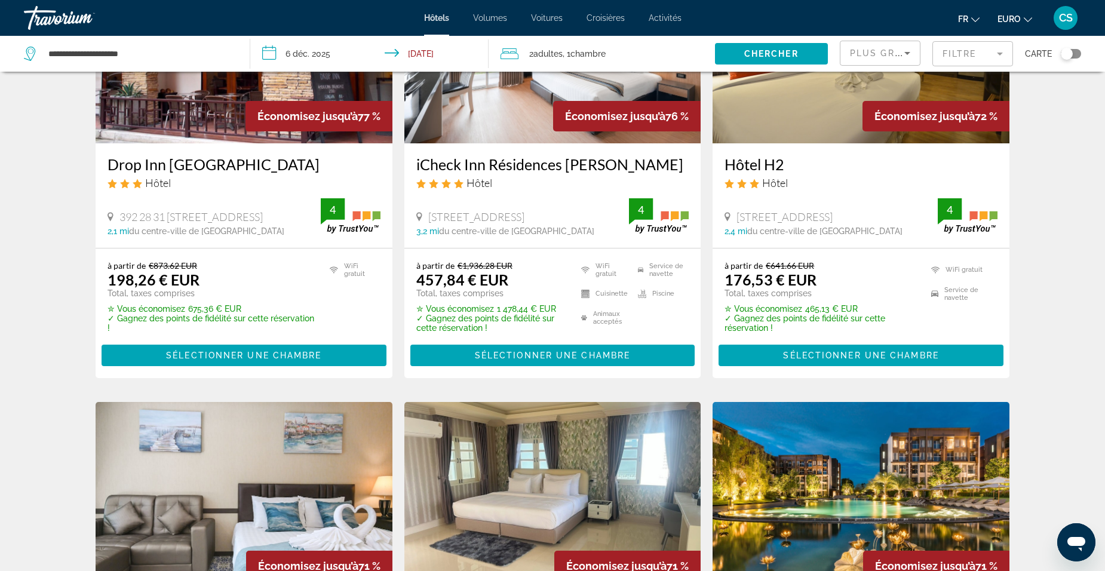
scroll to position [179, 0]
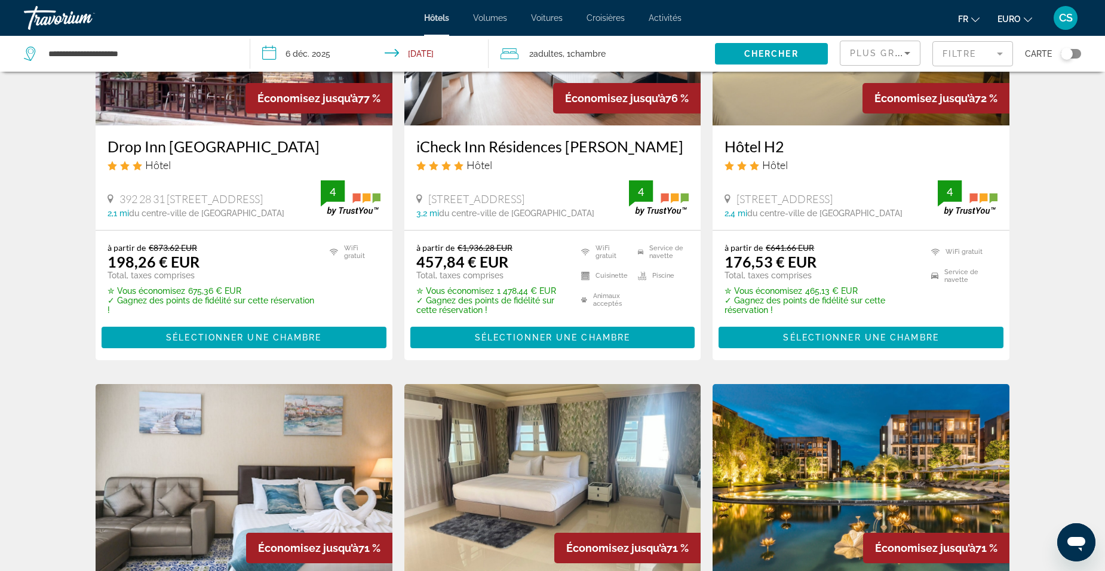
click at [570, 342] on span "Sélectionner une chambre" at bounding box center [552, 338] width 155 height 10
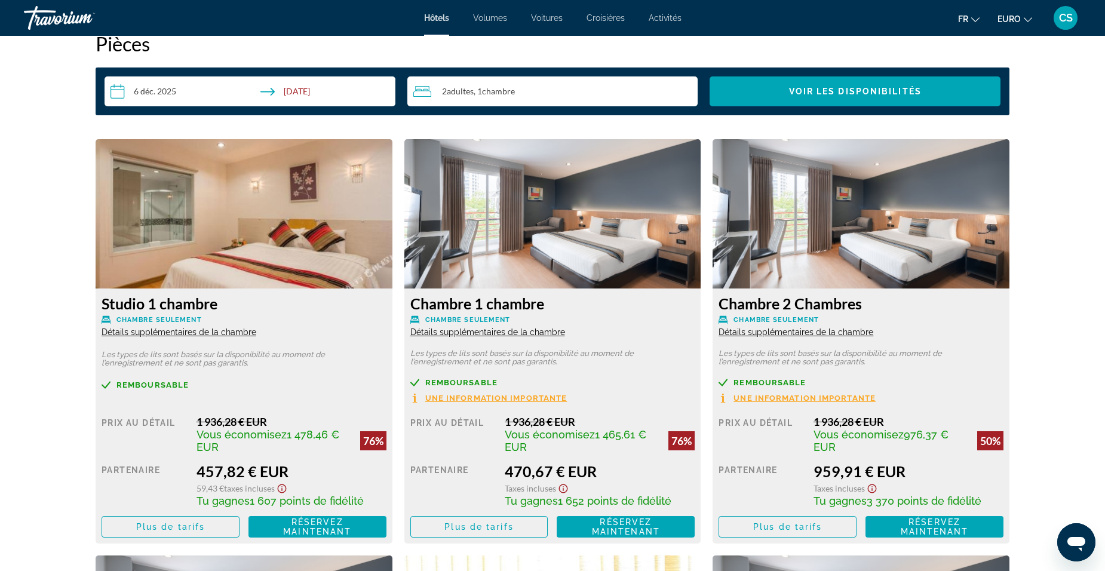
scroll to position [1449, 0]
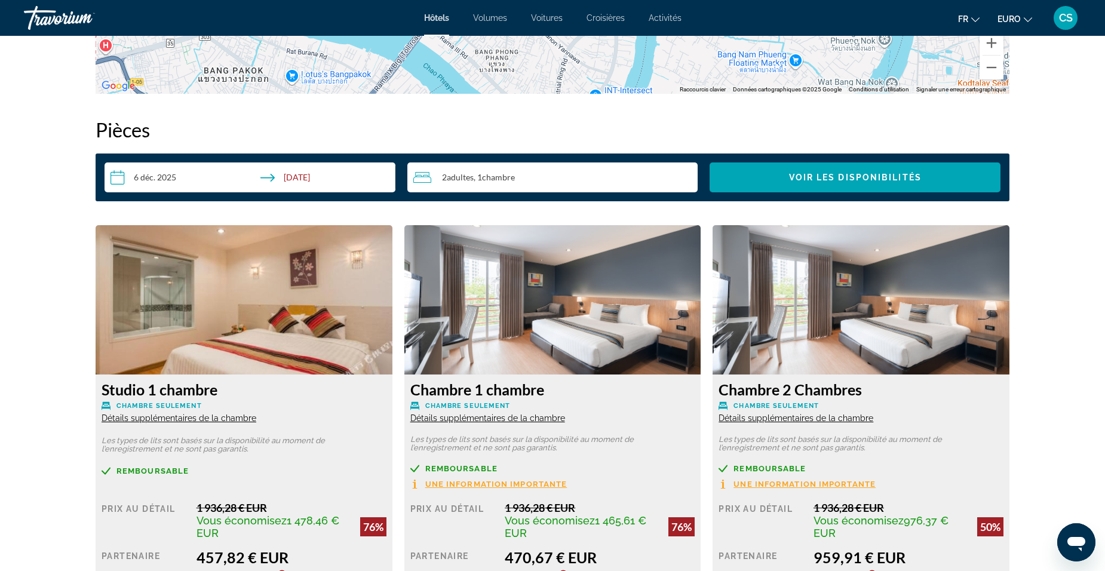
click at [665, 20] on span "Activités" at bounding box center [665, 18] width 33 height 10
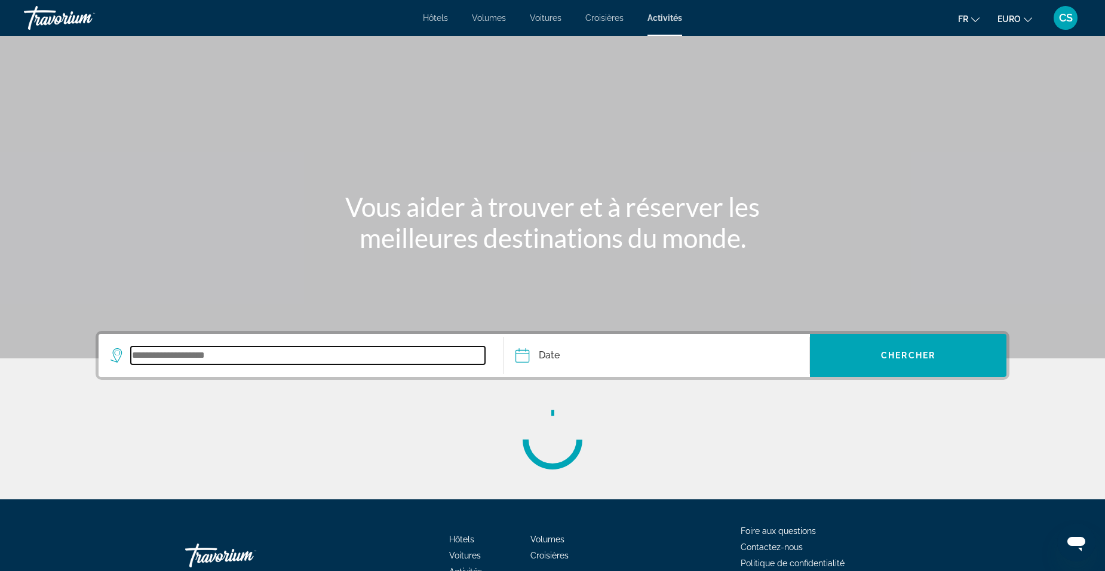
click at [234, 363] on input "Widget de recherche" at bounding box center [308, 355] width 354 height 18
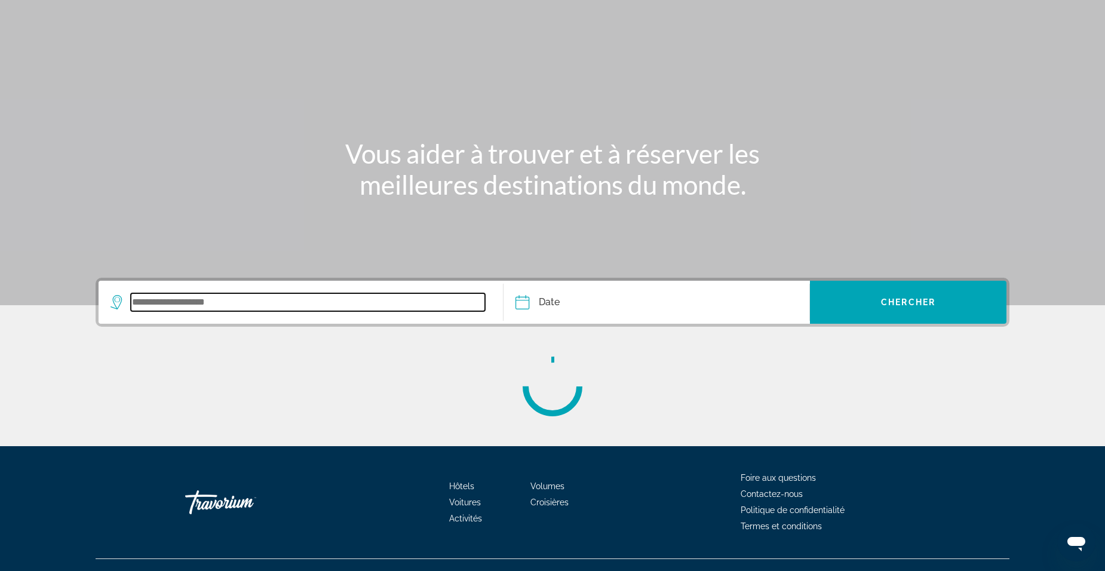
scroll to position [75, 0]
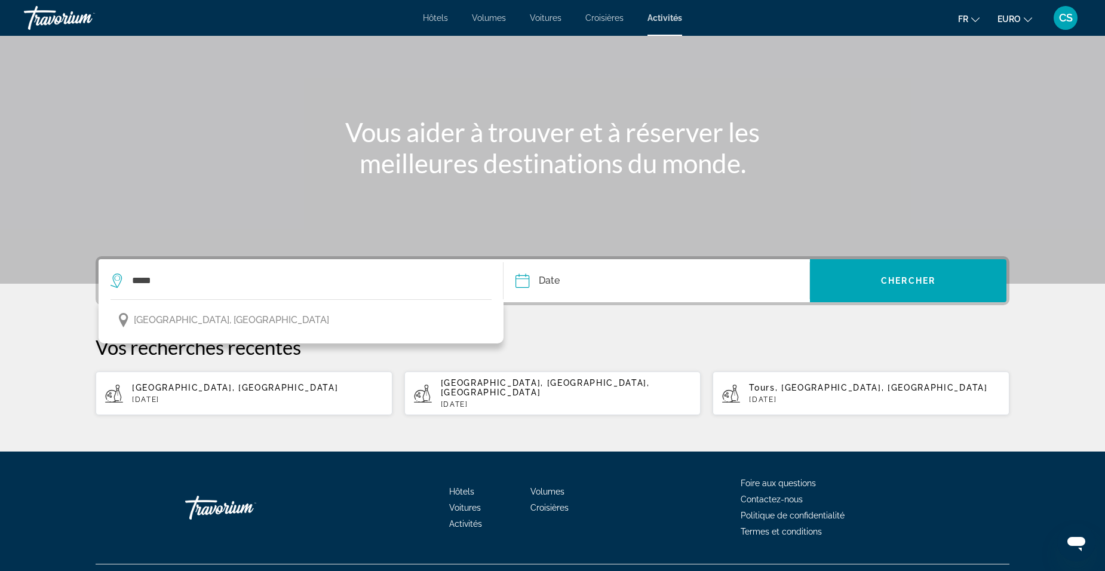
drag, startPoint x: 230, startPoint y: 311, endPoint x: 250, endPoint y: 308, distance: 19.9
click at [231, 311] on button "Bangkok, Thaïlande" at bounding box center [300, 320] width 381 height 23
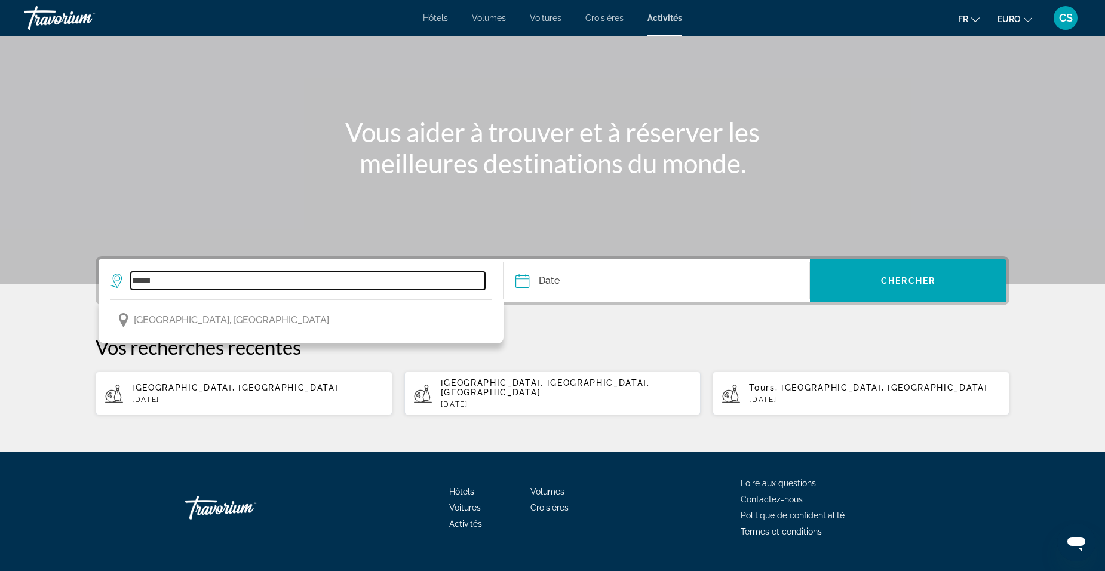
type input "**********"
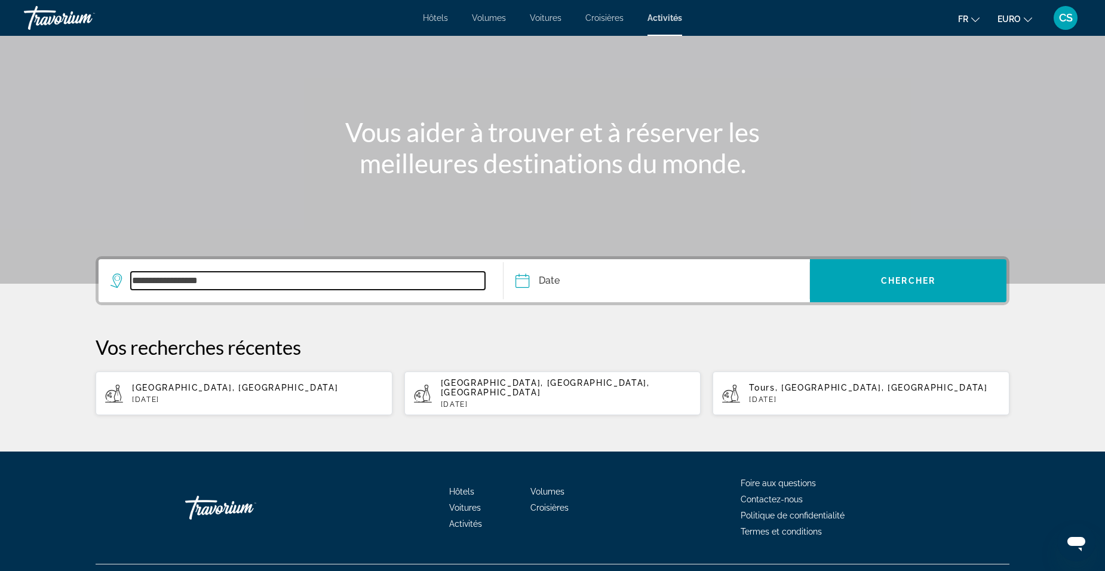
scroll to position [92, 0]
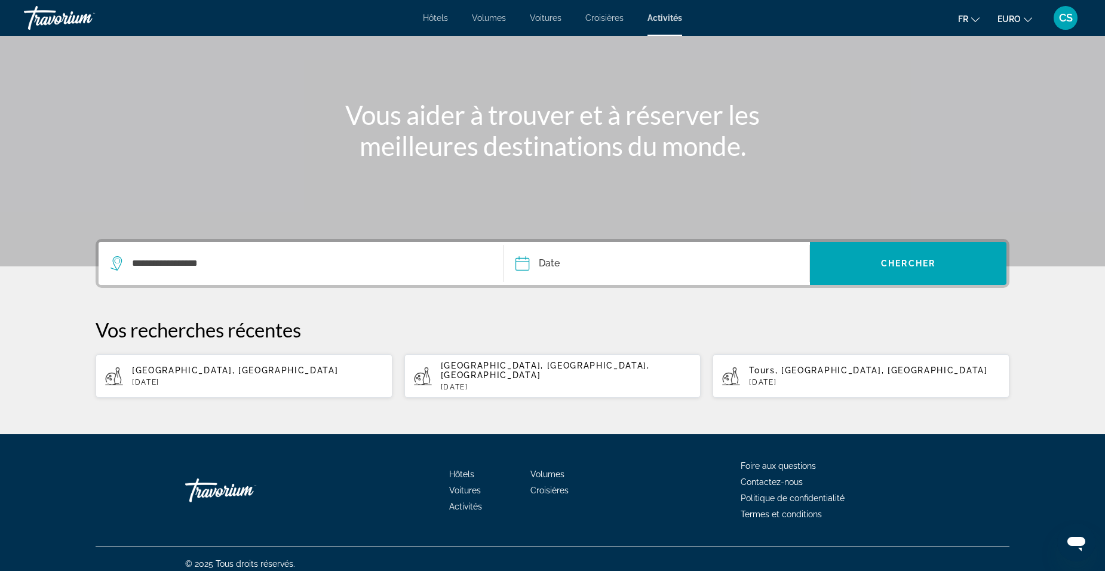
click at [591, 259] on input "Date" at bounding box center [588, 265] width 152 height 47
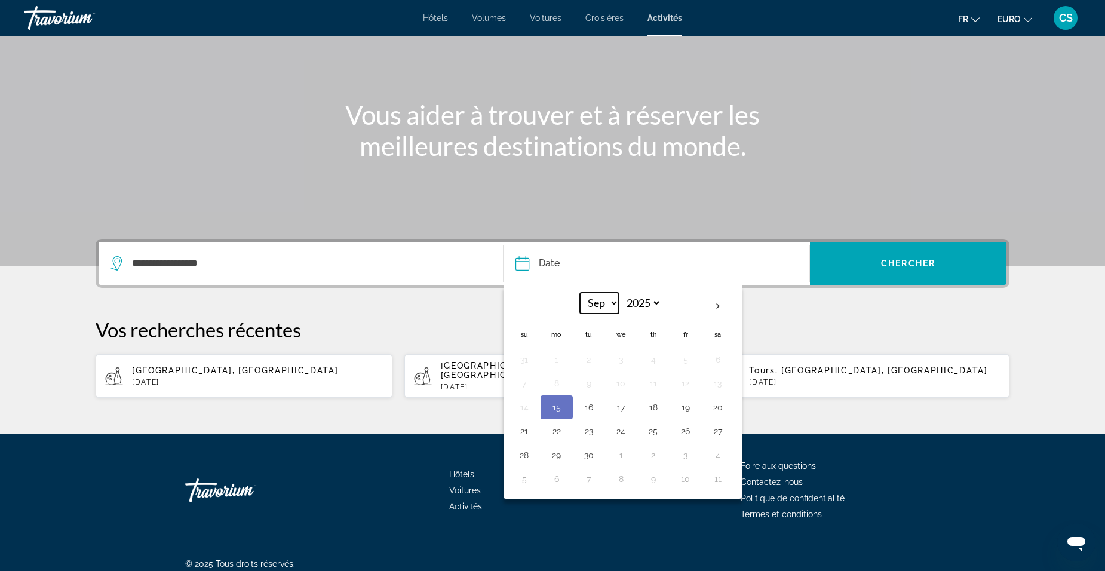
click at [616, 300] on select "*** *** *** *** *** *** *** *** *** *** *** ***" at bounding box center [599, 303] width 39 height 21
select select "**"
click at [580, 293] on select "*** *** *** *** *** *** *** *** *** *** *** ***" at bounding box center [599, 303] width 39 height 21
click at [621, 434] on button "19" at bounding box center [621, 431] width 19 height 17
type input "**********"
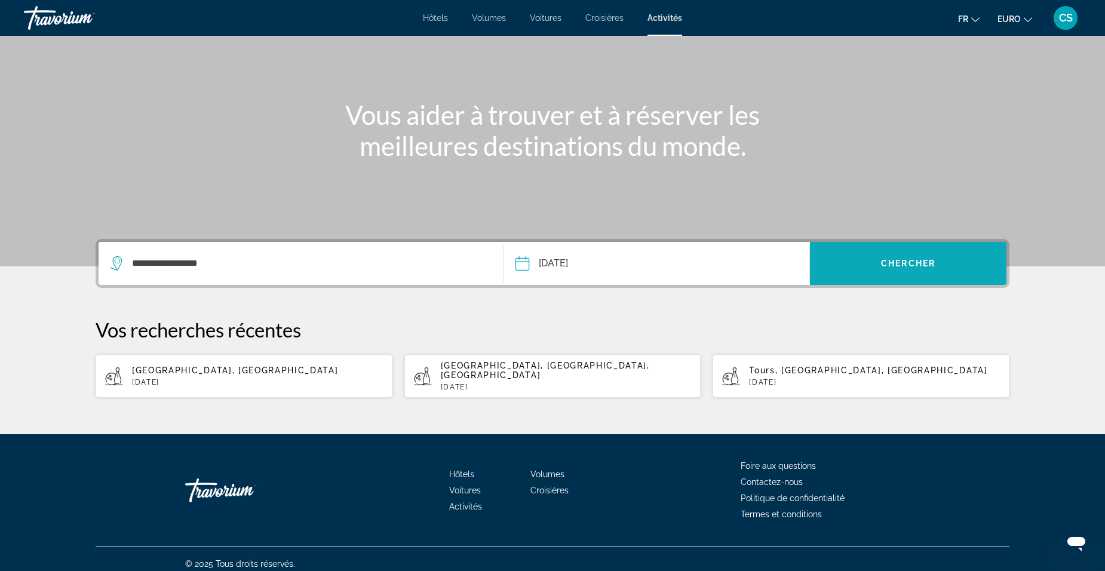
click at [890, 268] on button "Chercher" at bounding box center [908, 263] width 196 height 43
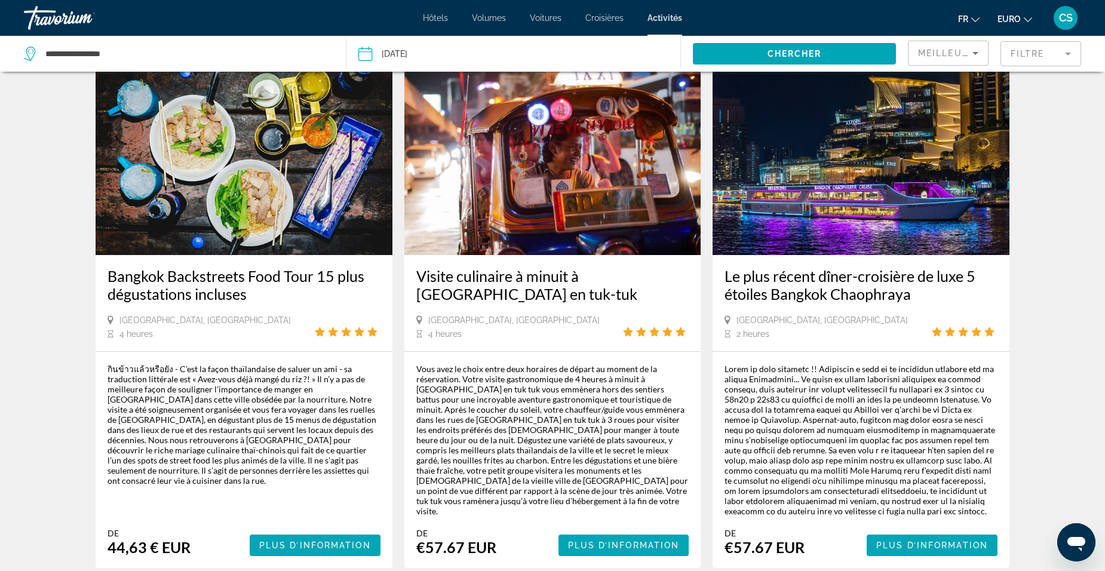
scroll to position [1819, 0]
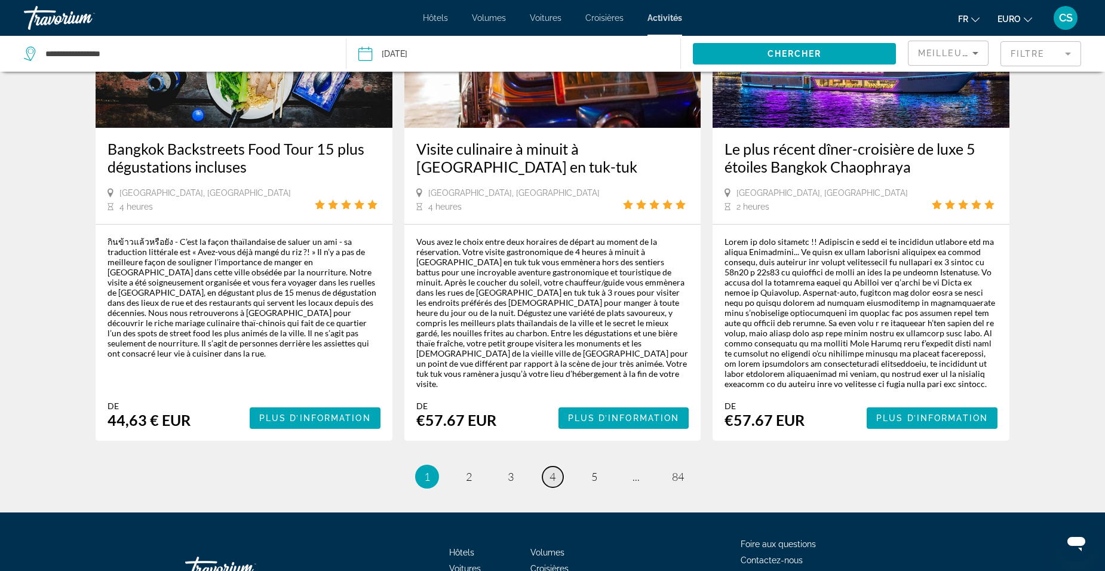
click at [549, 470] on span "4" at bounding box center [552, 476] width 6 height 13
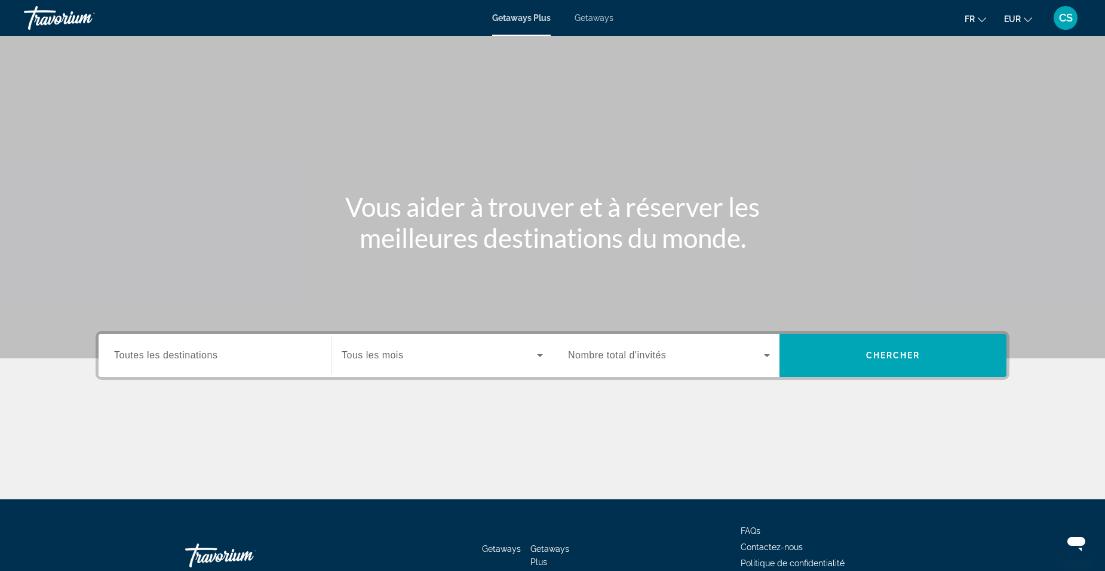
click at [599, 21] on span "Getaways" at bounding box center [594, 18] width 39 height 10
click at [250, 359] on input "Destination Toutes les destinations" at bounding box center [215, 356] width 202 height 14
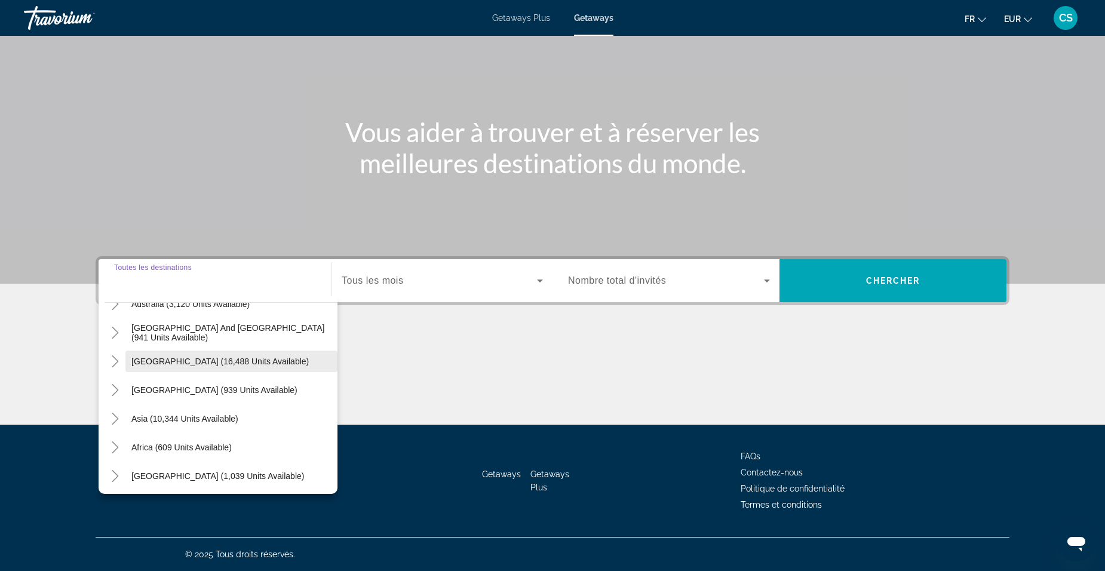
scroll to position [194, 0]
click at [113, 412] on icon "Toggle Asia (10,344 units available)" at bounding box center [115, 416] width 7 height 12
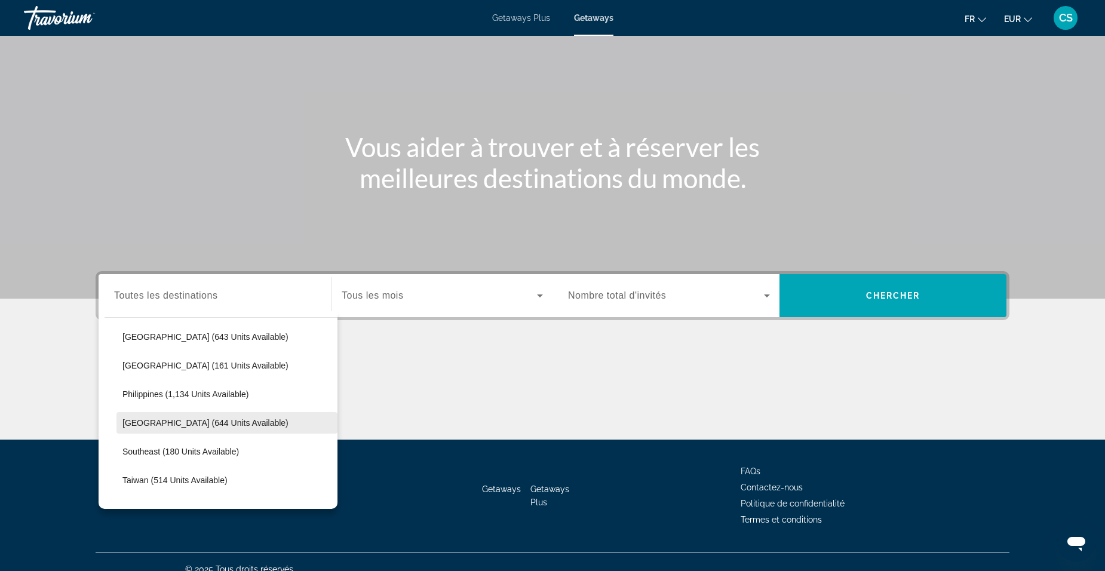
scroll to position [624, 0]
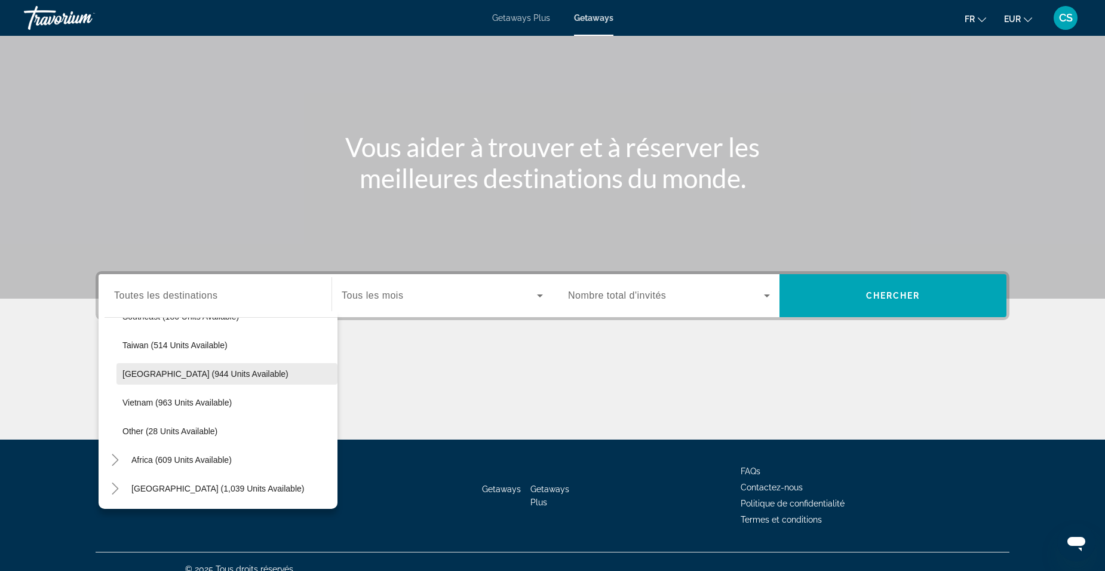
click at [173, 376] on span "Thailand (944 units available)" at bounding box center [205, 374] width 166 height 10
type input "**********"
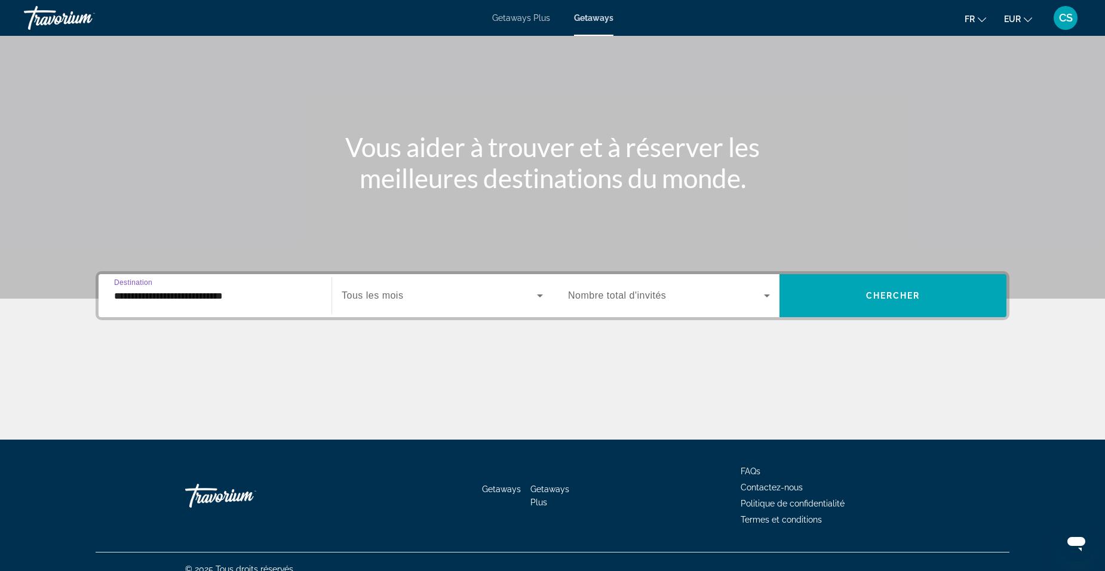
scroll to position [75, 0]
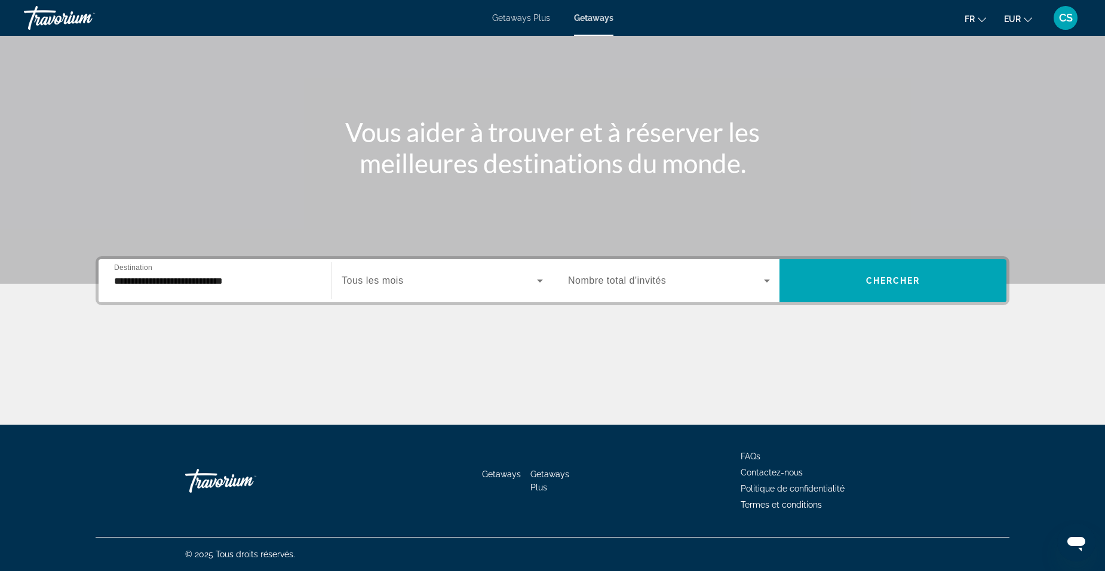
click at [369, 288] on div "Search widget" at bounding box center [442, 280] width 201 height 33
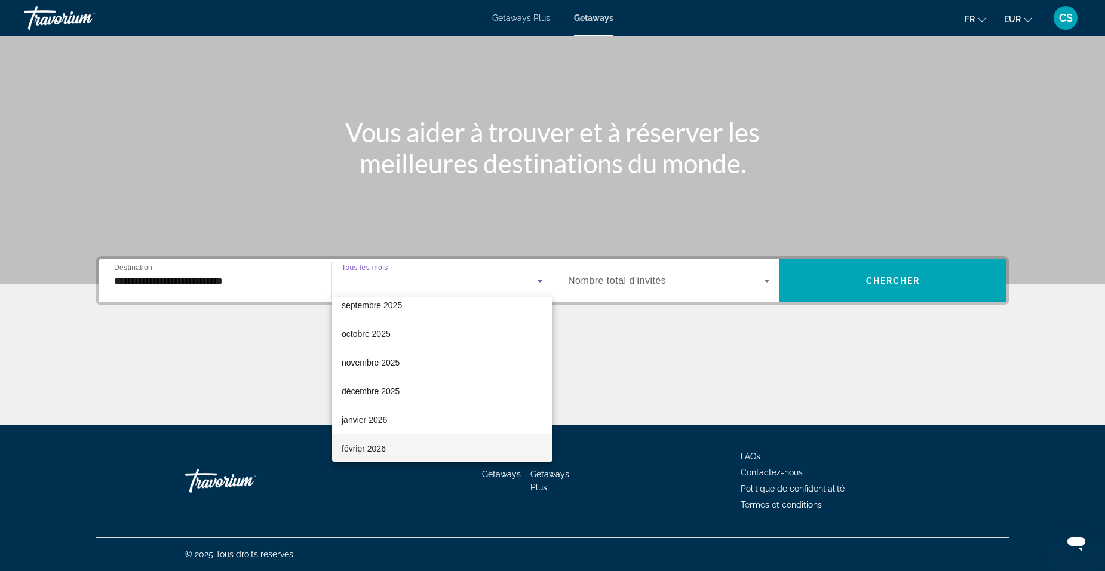
scroll to position [60, 0]
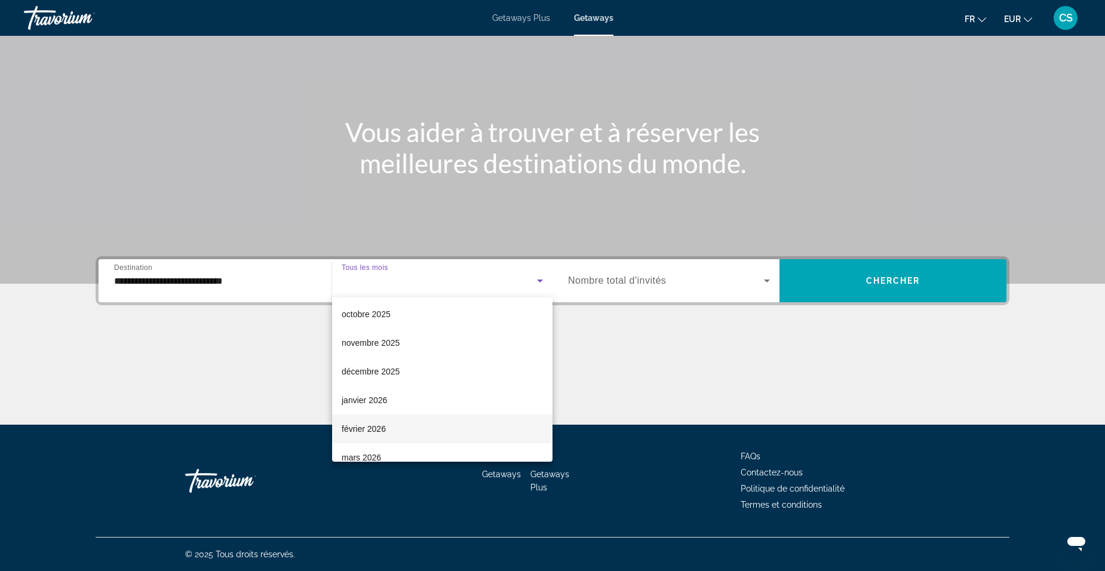
click at [382, 429] on span "février 2026" at bounding box center [364, 429] width 44 height 14
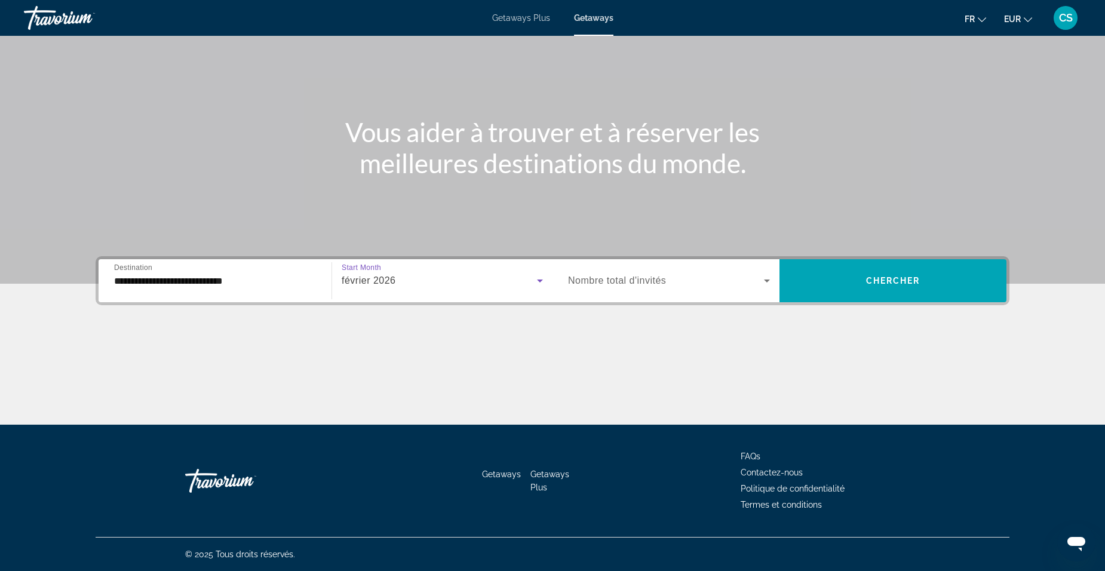
click at [657, 283] on span "Nombre total d'invités" at bounding box center [617, 280] width 98 height 10
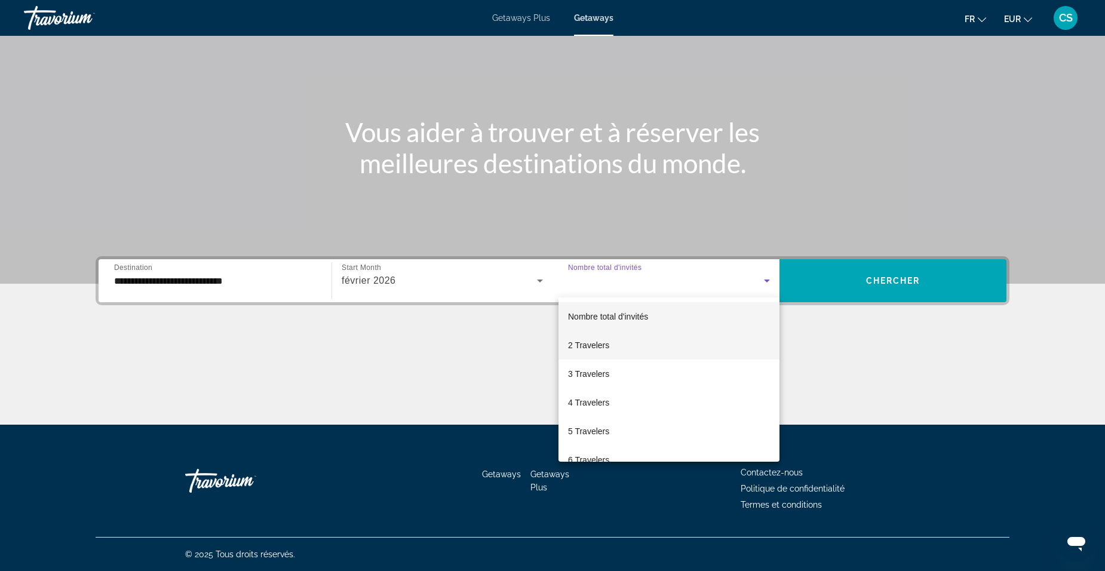
drag, startPoint x: 677, startPoint y: 275, endPoint x: 703, endPoint y: 338, distance: 68.3
click at [703, 338] on div "Nombre total d'invités 2 Travelers 3 Travelers 4 Travelers 5 Travelers 6 Travel…" at bounding box center [552, 285] width 1105 height 571
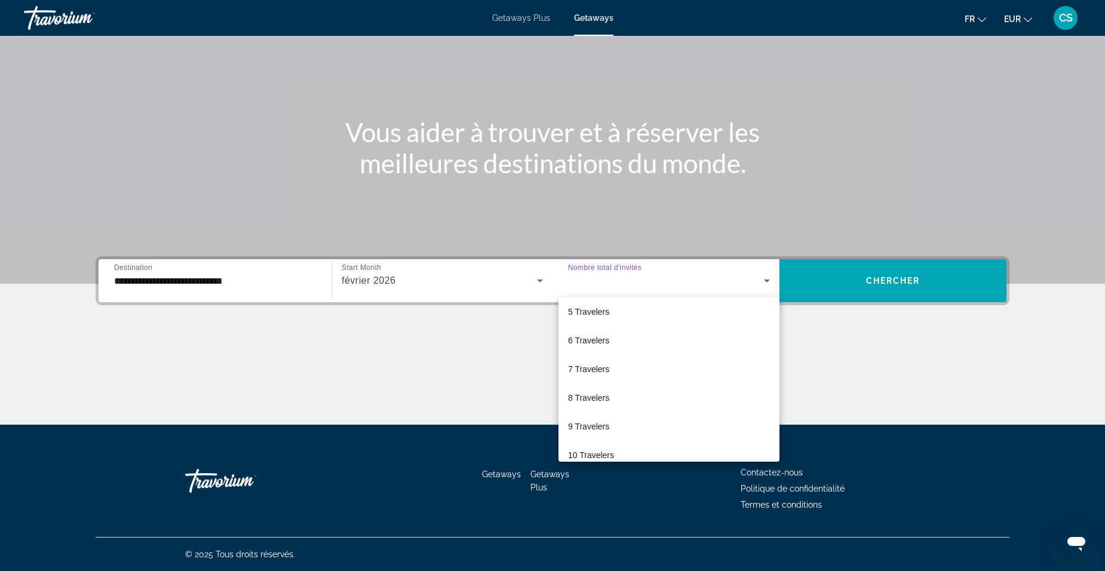
drag, startPoint x: 932, startPoint y: 260, endPoint x: 936, endPoint y: 269, distance: 10.4
click at [935, 269] on div at bounding box center [552, 285] width 1105 height 571
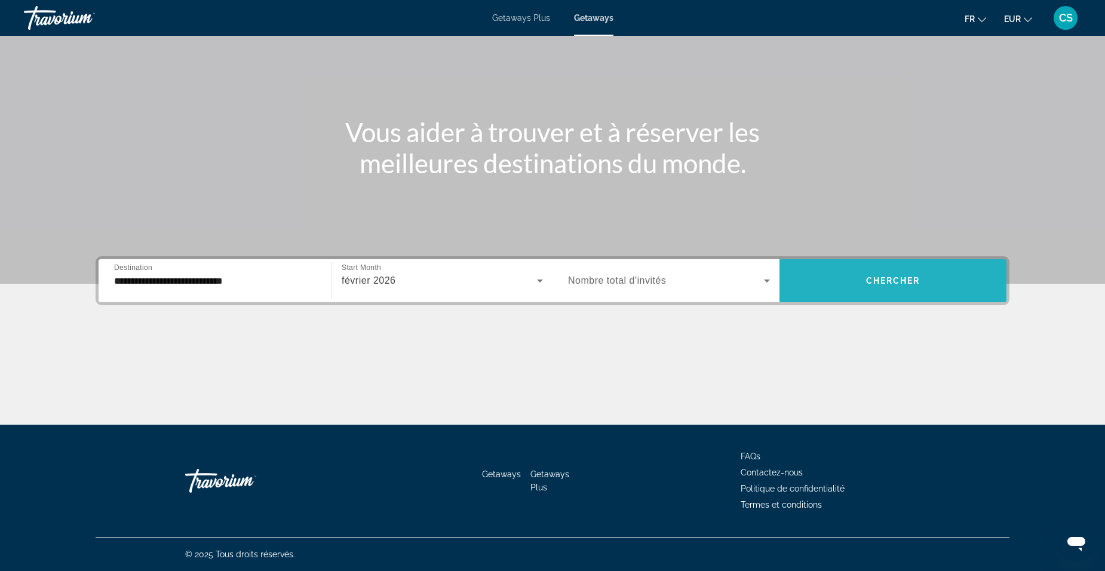
click at [938, 279] on span "Search widget" at bounding box center [892, 280] width 227 height 29
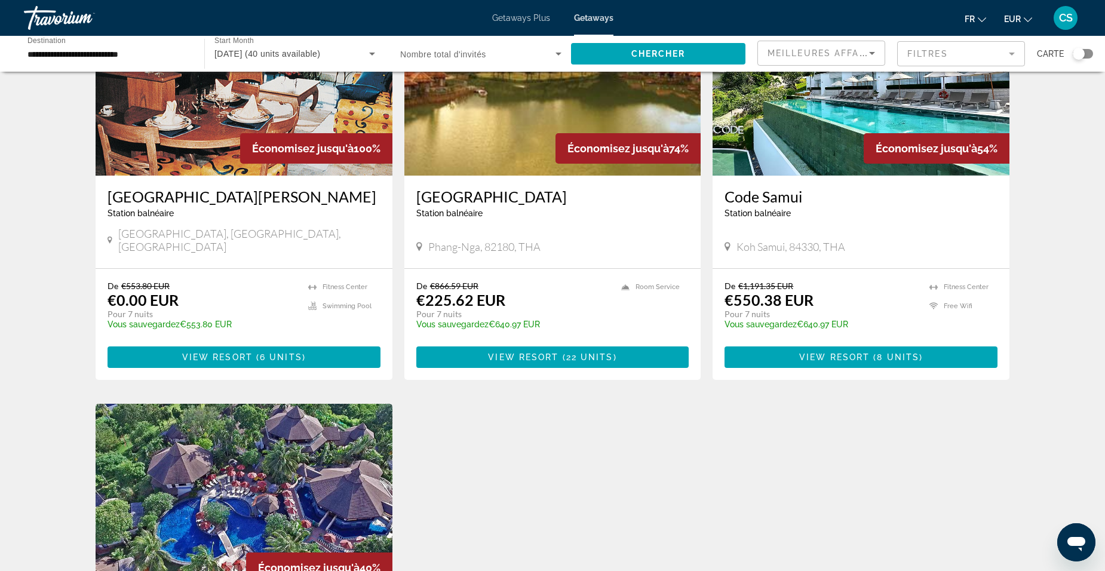
scroll to position [119, 0]
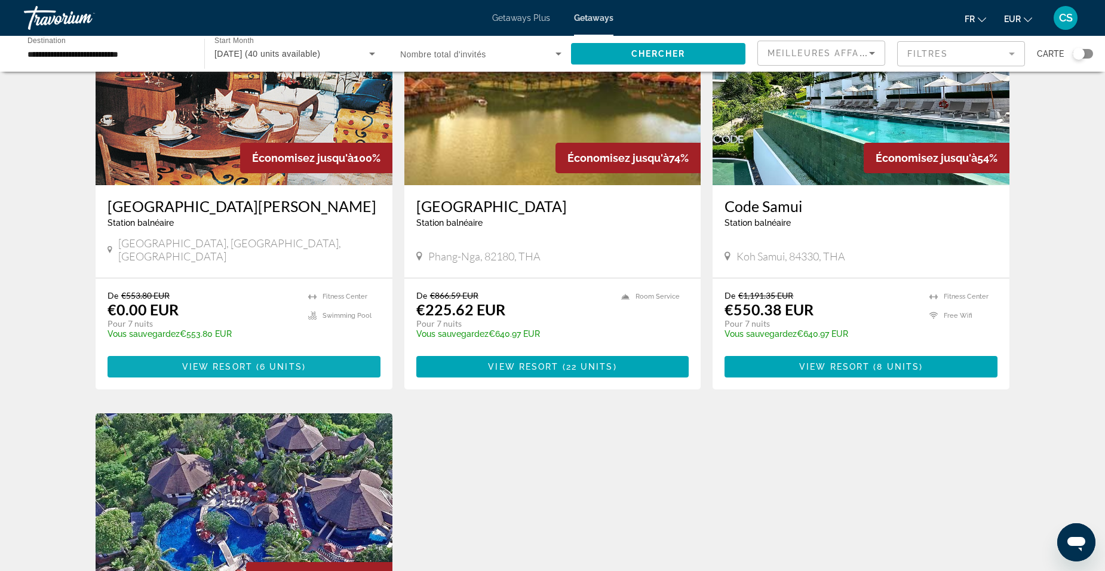
click at [238, 362] on span "View Resort" at bounding box center [217, 367] width 70 height 10
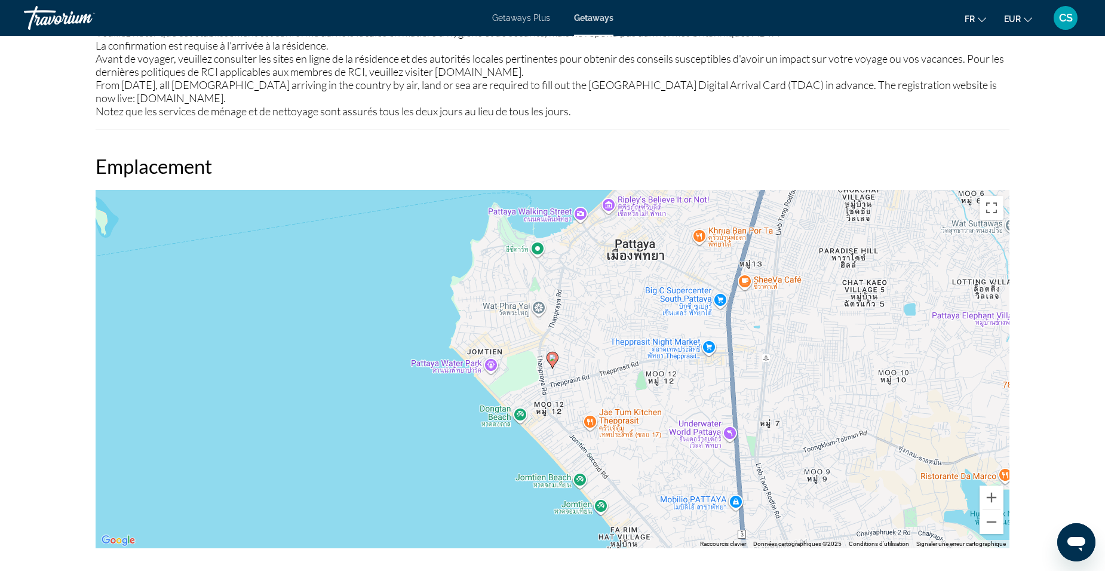
scroll to position [1135, 0]
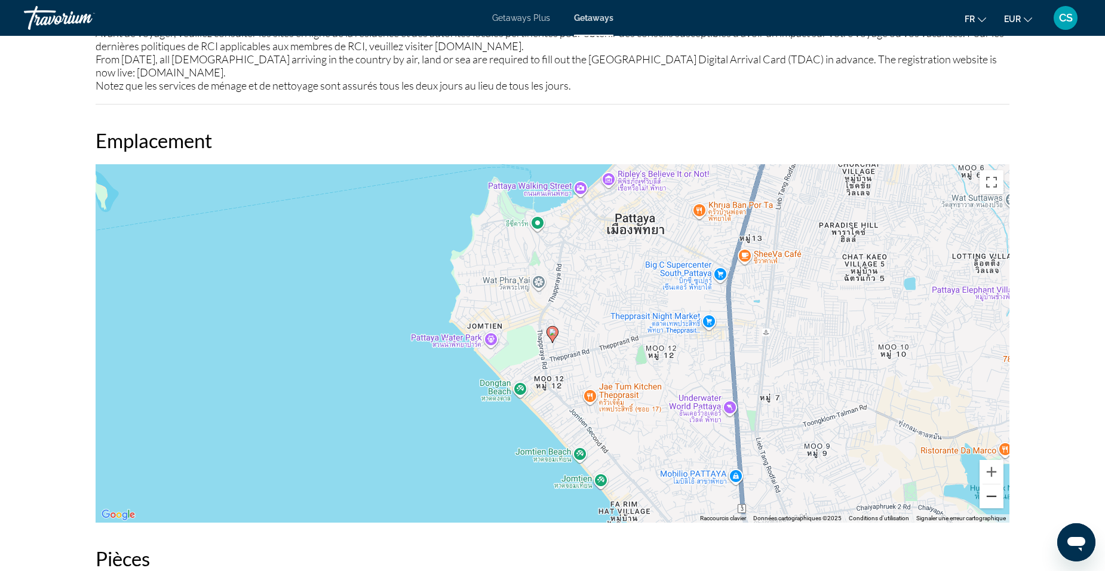
click at [988, 496] on button "Zoom arrière" at bounding box center [991, 496] width 24 height 24
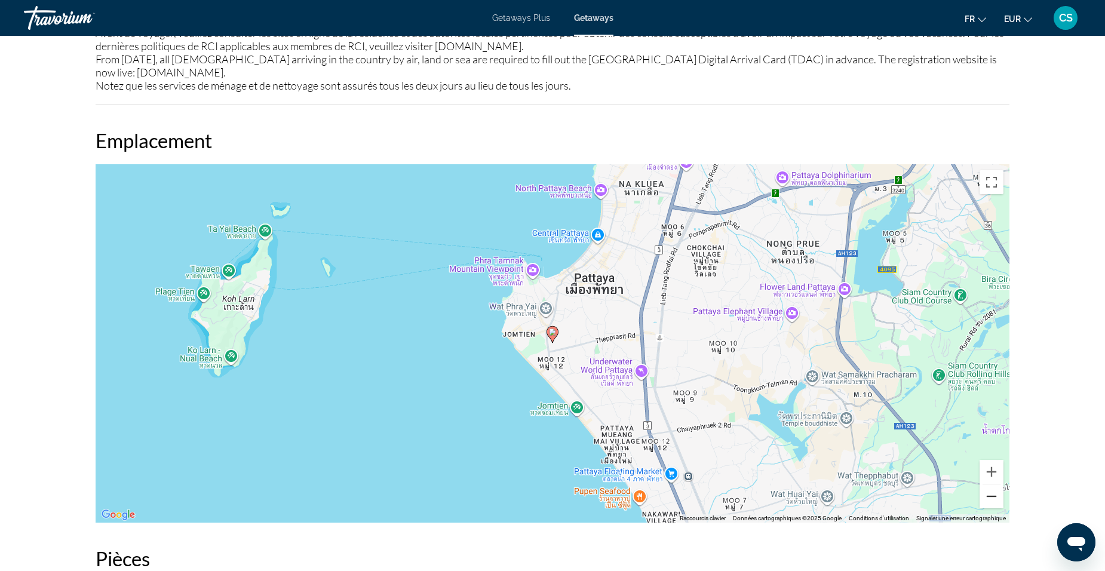
click at [990, 495] on button "Zoom arrière" at bounding box center [991, 496] width 24 height 24
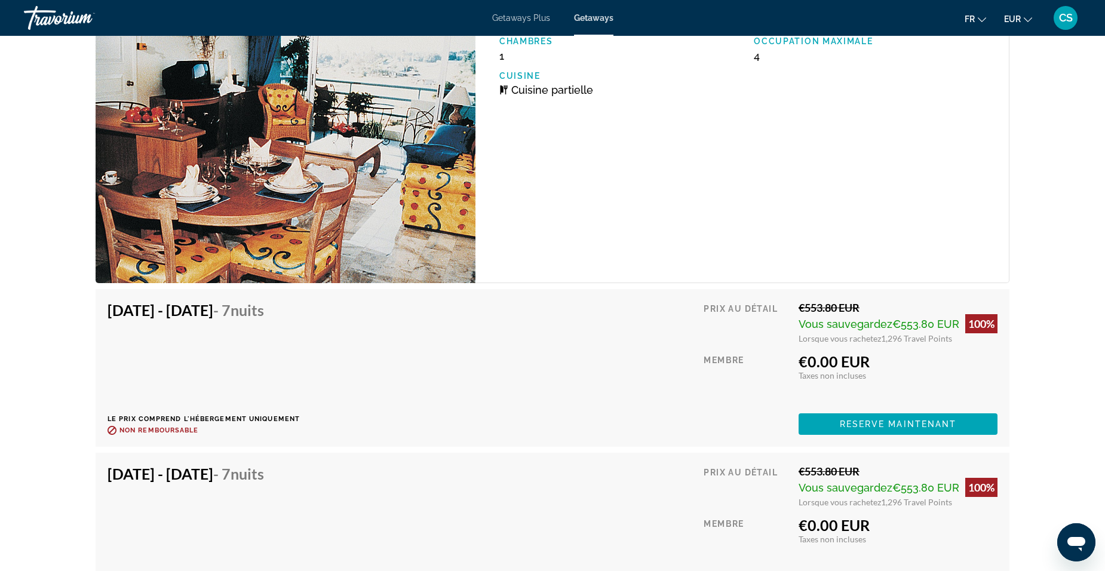
scroll to position [1851, 0]
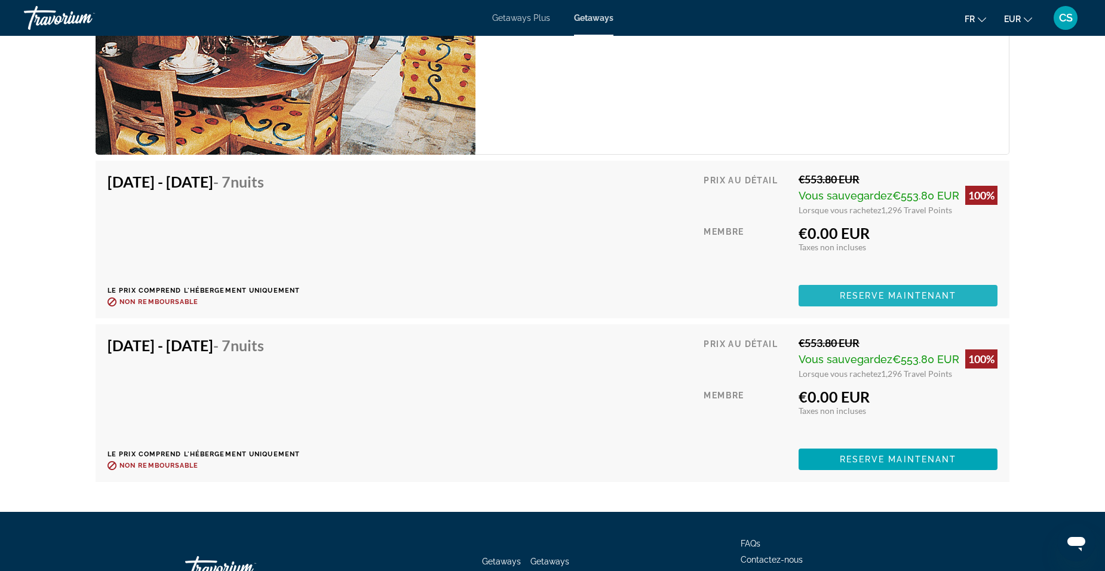
click at [924, 299] on span "Reserve maintenant" at bounding box center [898, 296] width 117 height 10
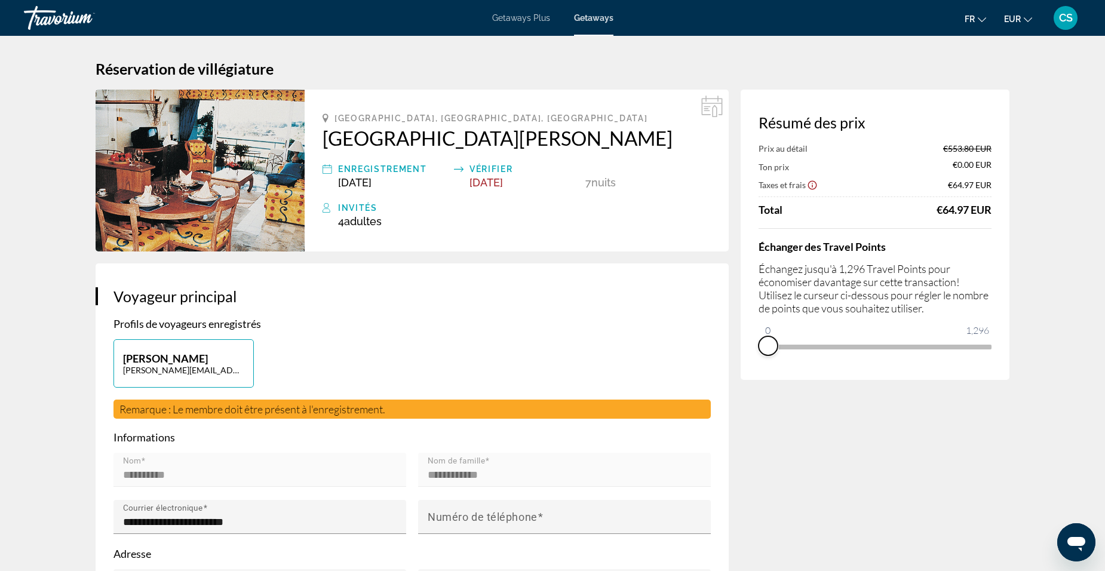
drag, startPoint x: 984, startPoint y: 361, endPoint x: 758, endPoint y: 414, distance: 231.9
drag, startPoint x: 764, startPoint y: 332, endPoint x: 1012, endPoint y: 330, distance: 247.3
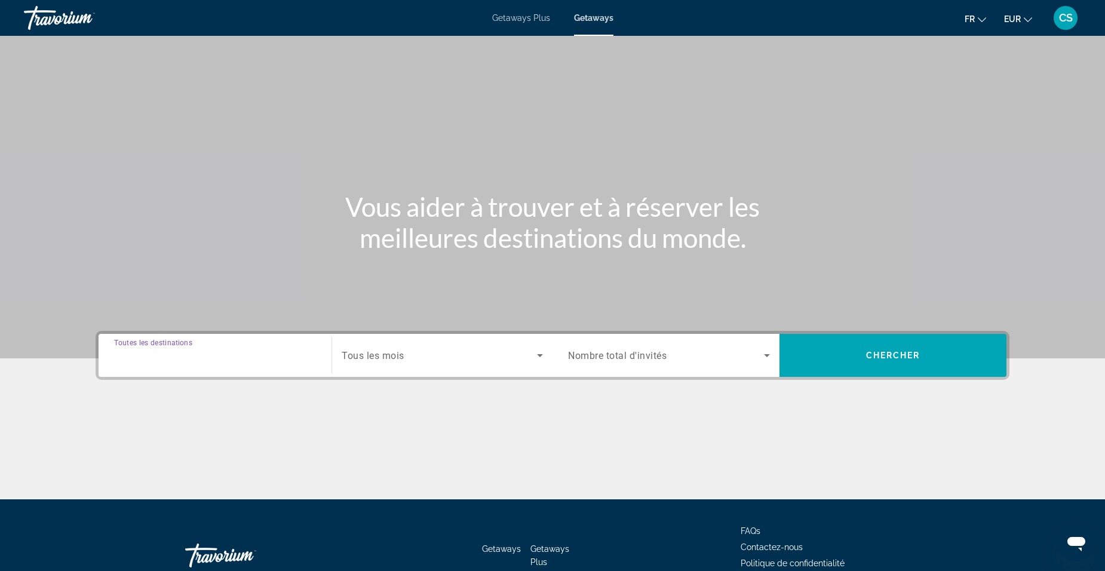
click at [238, 359] on input "Destination Toutes les destinations" at bounding box center [215, 356] width 202 height 14
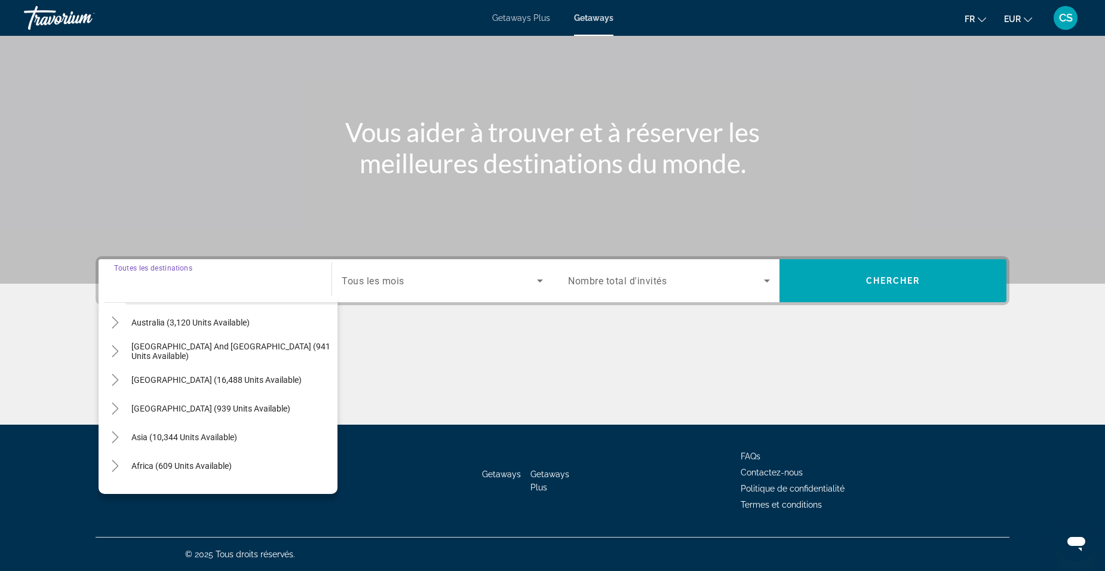
scroll to position [194, 0]
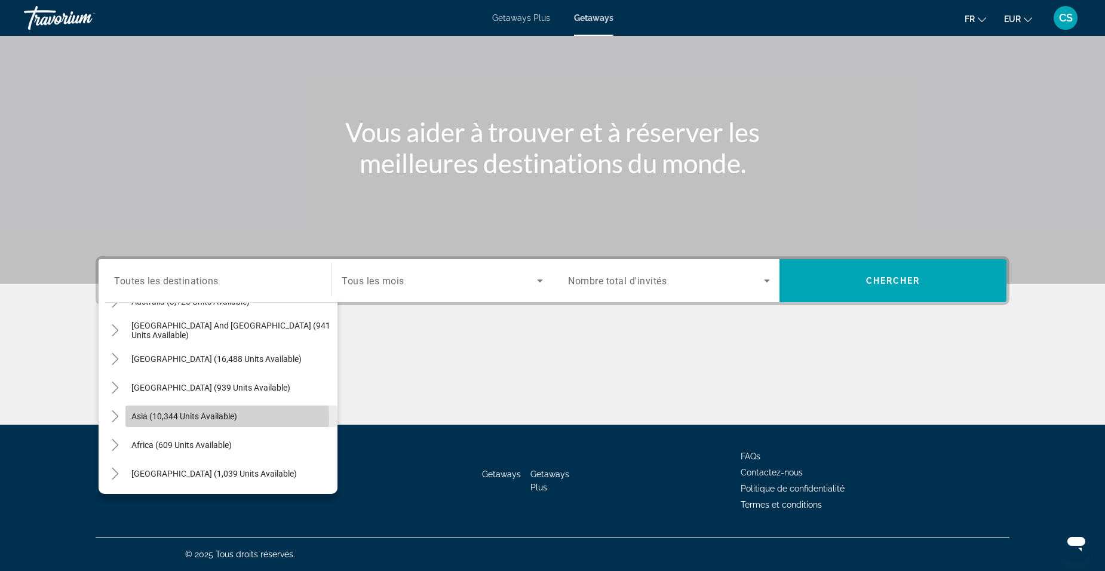
click at [206, 418] on span "Asia (10,344 units available)" at bounding box center [184, 417] width 106 height 10
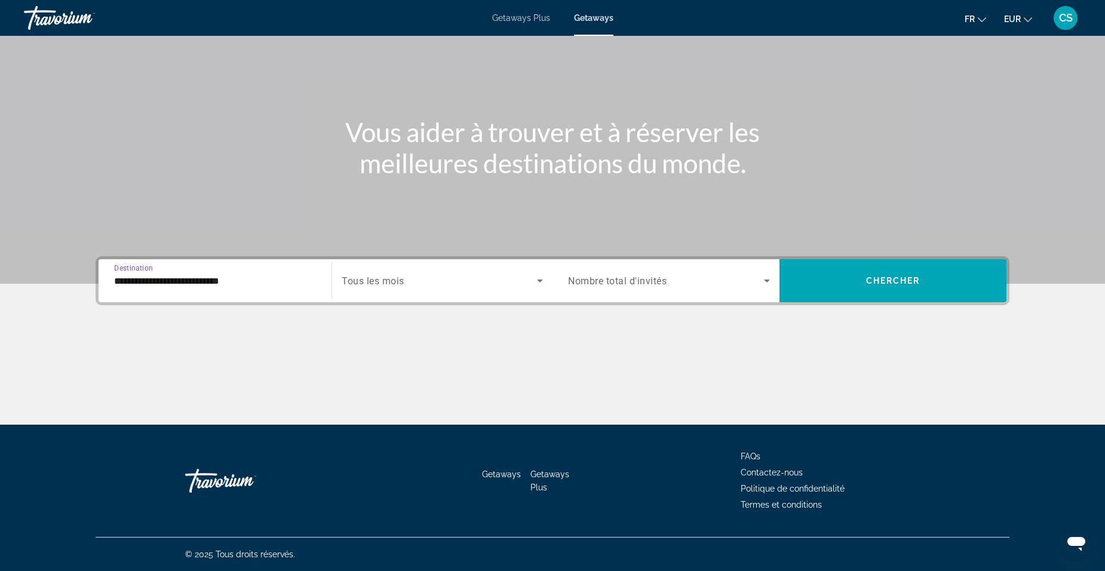
click at [165, 276] on input "**********" at bounding box center [215, 281] width 202 height 14
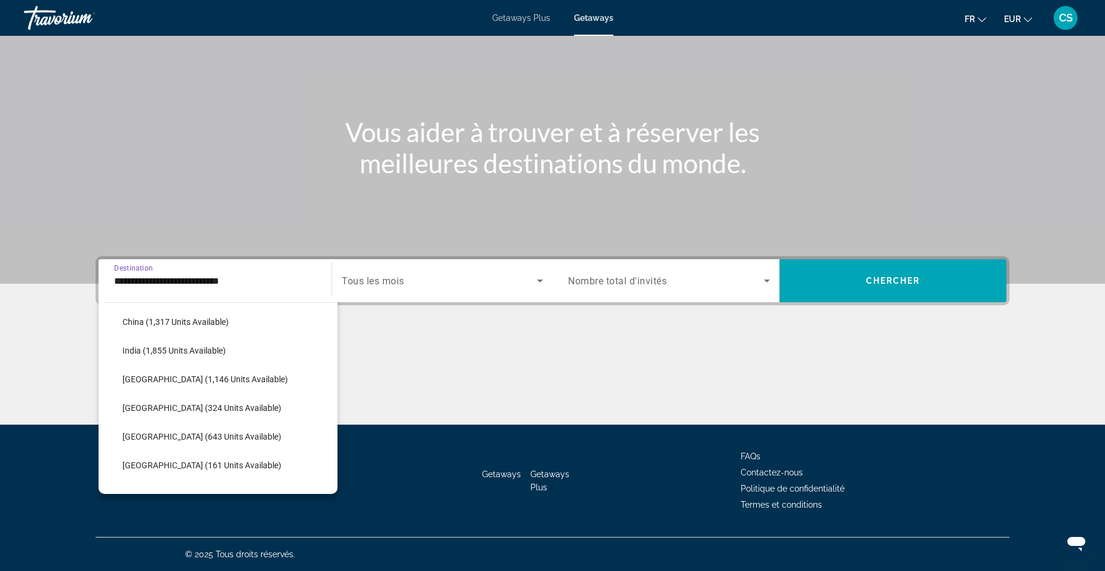
scroll to position [394, 0]
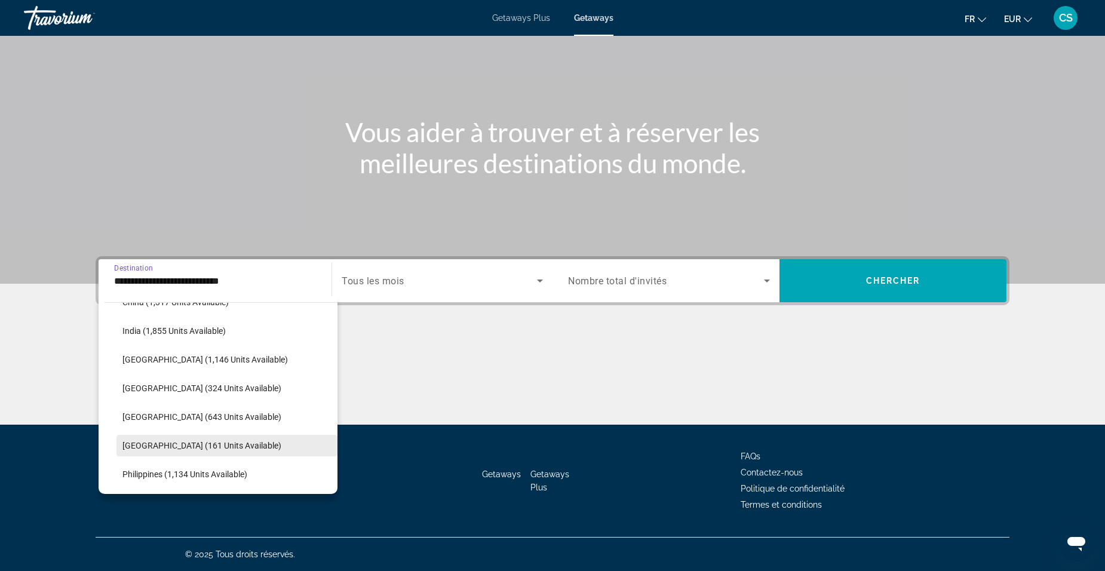
click at [172, 444] on span "Maldives (161 units available)" at bounding box center [201, 446] width 159 height 10
type input "**********"
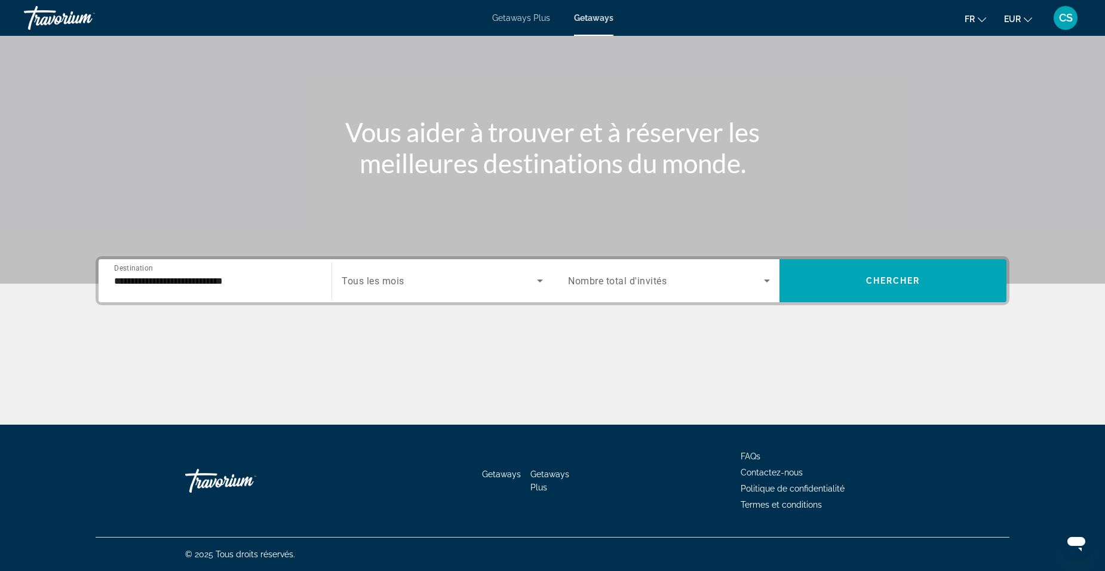
click at [431, 292] on div "Search widget" at bounding box center [442, 280] width 201 height 33
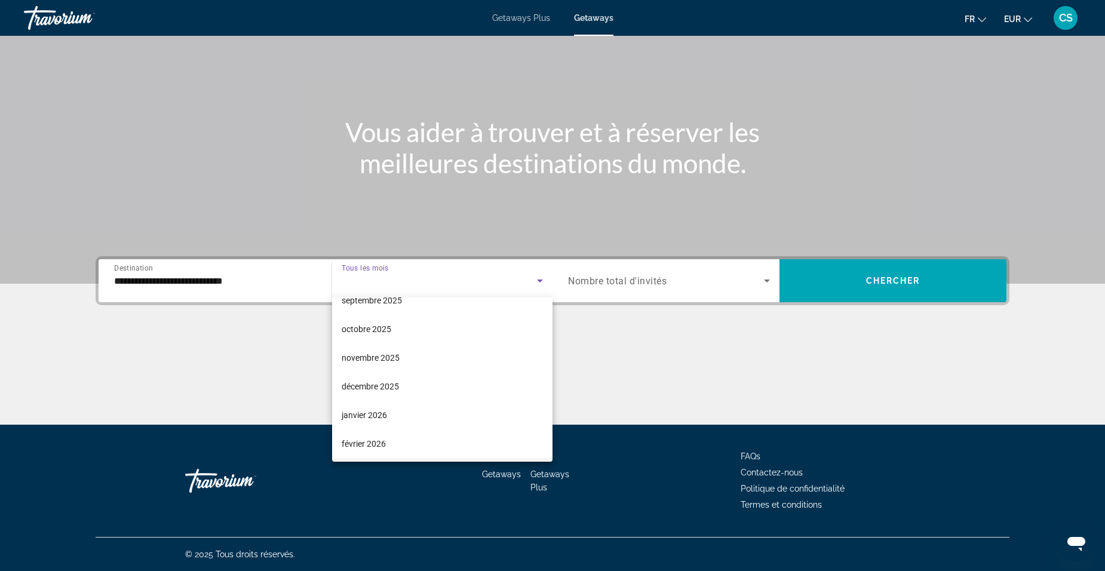
scroll to position [119, 0]
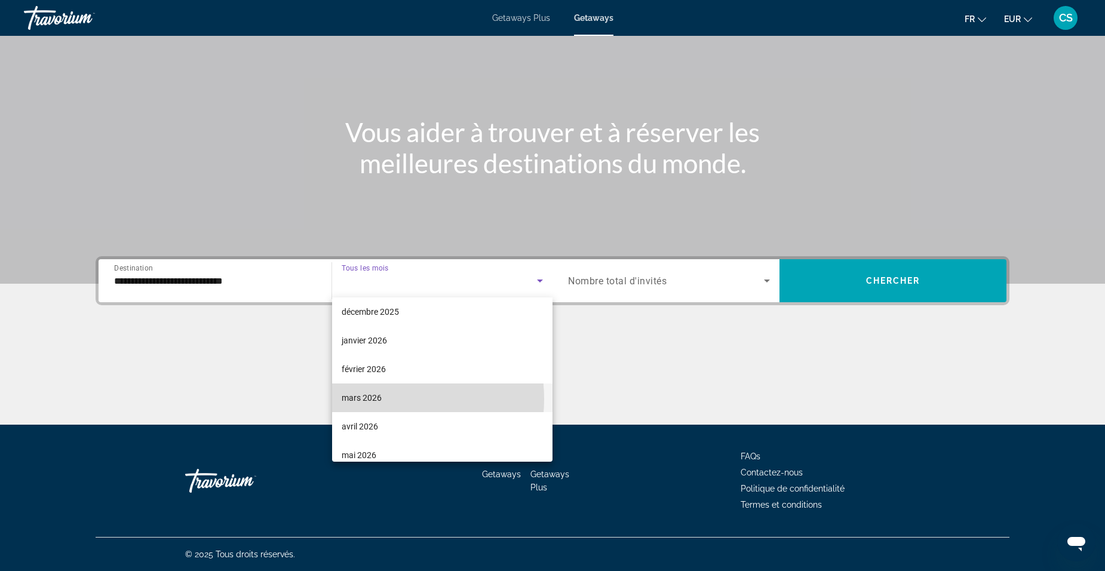
click at [377, 399] on span "mars 2026" at bounding box center [362, 398] width 40 height 14
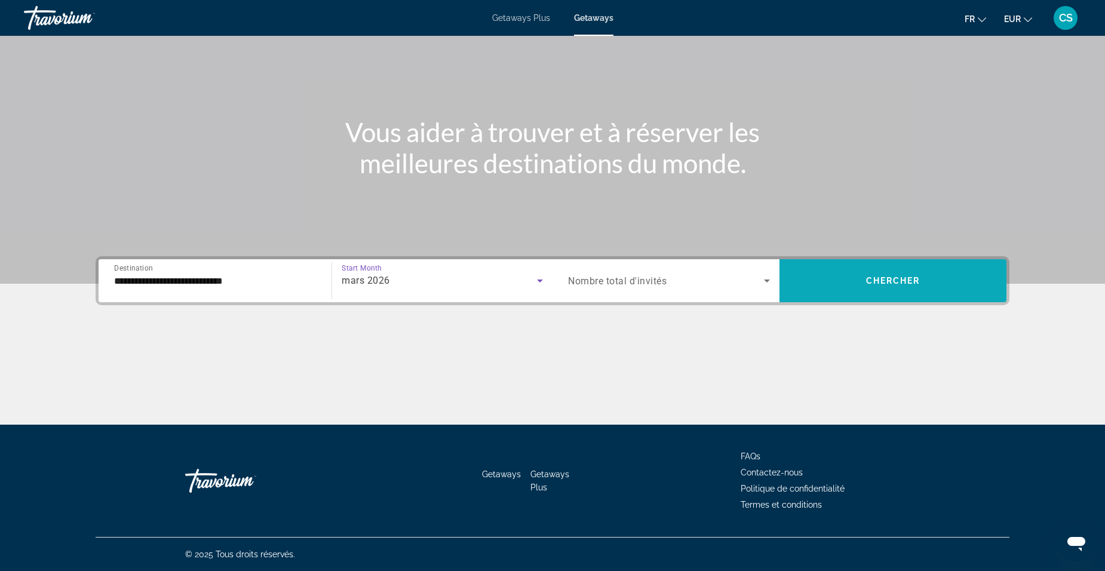
click at [938, 271] on span "Search widget" at bounding box center [892, 280] width 227 height 29
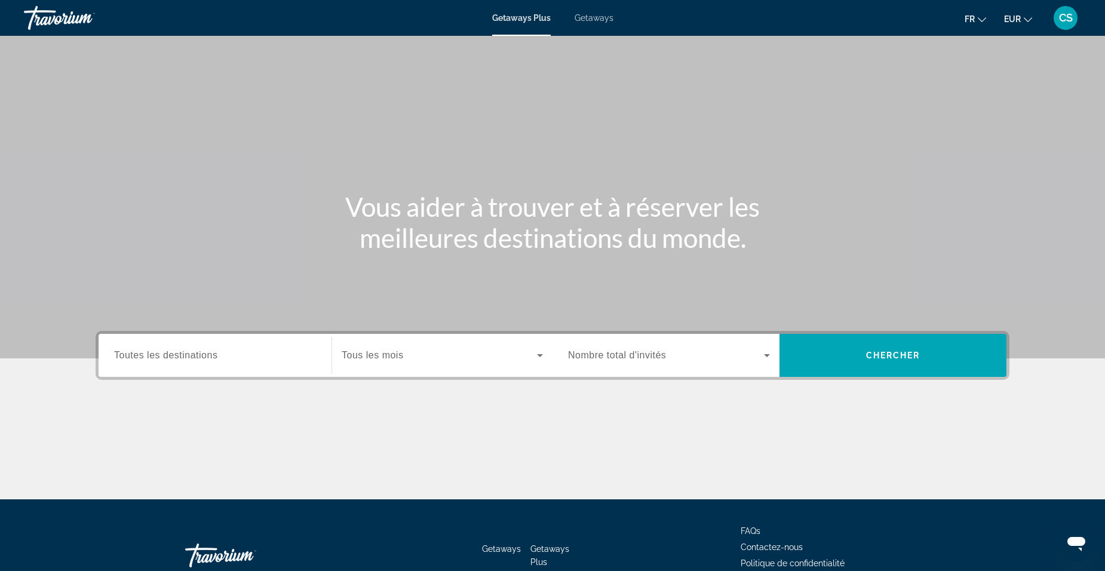
click at [600, 18] on span "Getaways" at bounding box center [594, 18] width 39 height 10
click at [249, 354] on input "Destination Toutes les destinations" at bounding box center [215, 356] width 202 height 14
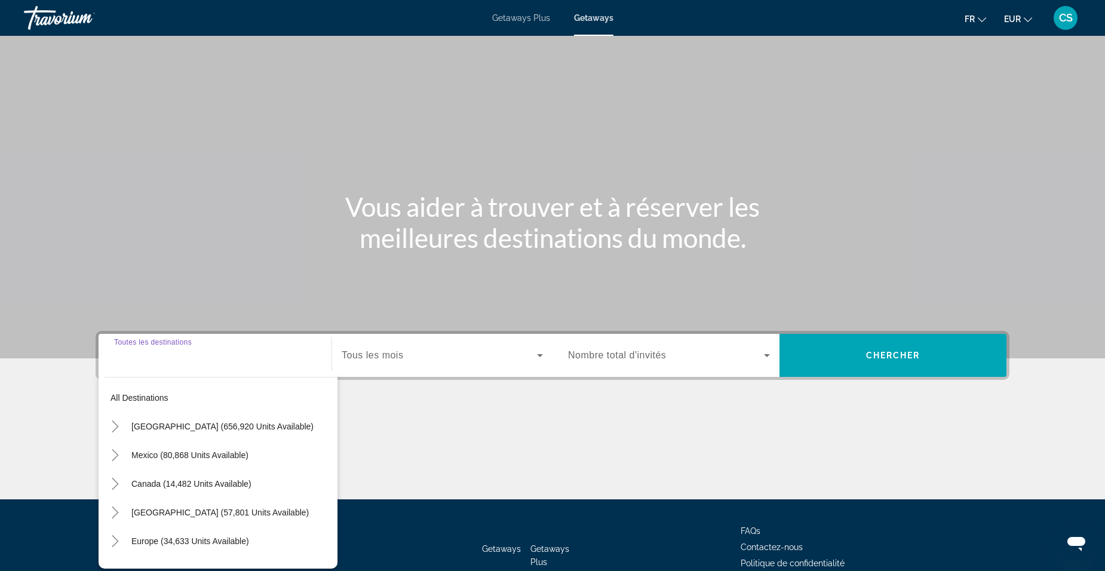
scroll to position [75, 0]
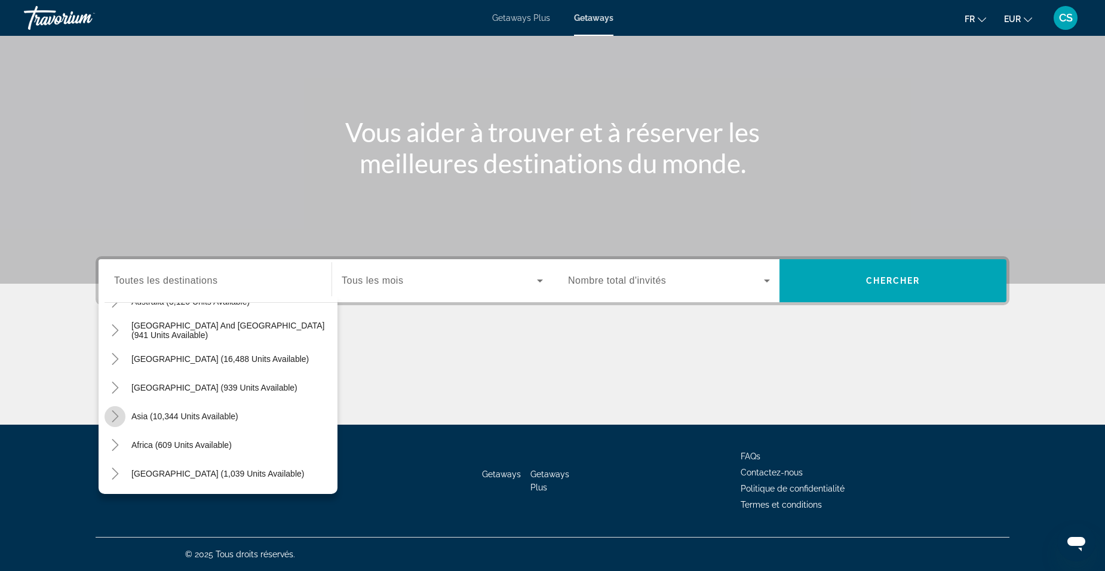
click at [116, 417] on icon "Toggle Asia (10,344 units available)" at bounding box center [115, 416] width 7 height 12
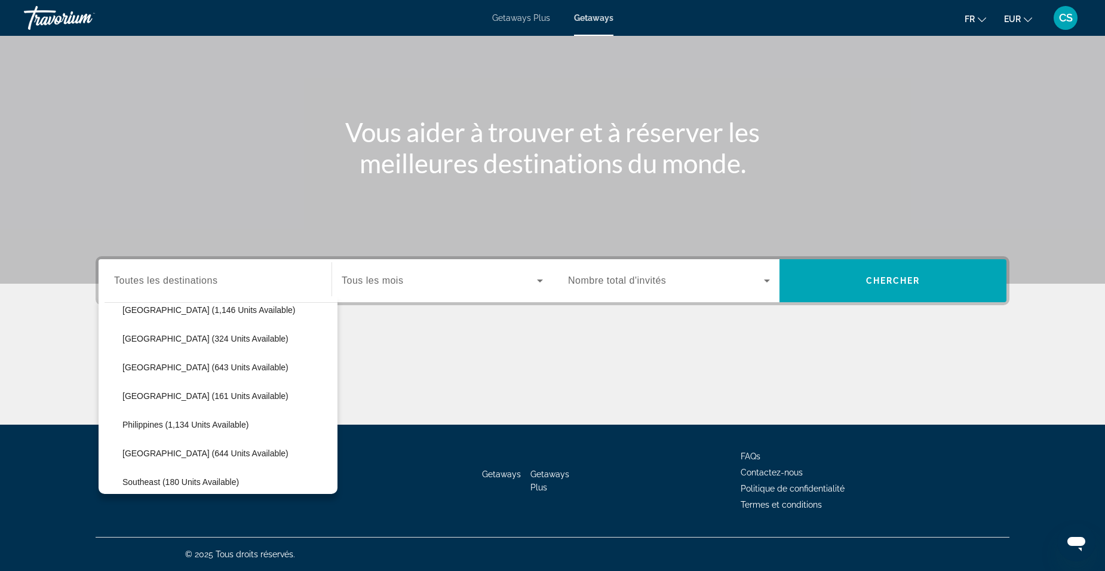
scroll to position [472, 0]
click at [193, 369] on span "Maldives (161 units available)" at bounding box center [205, 368] width 166 height 10
type input "**********"
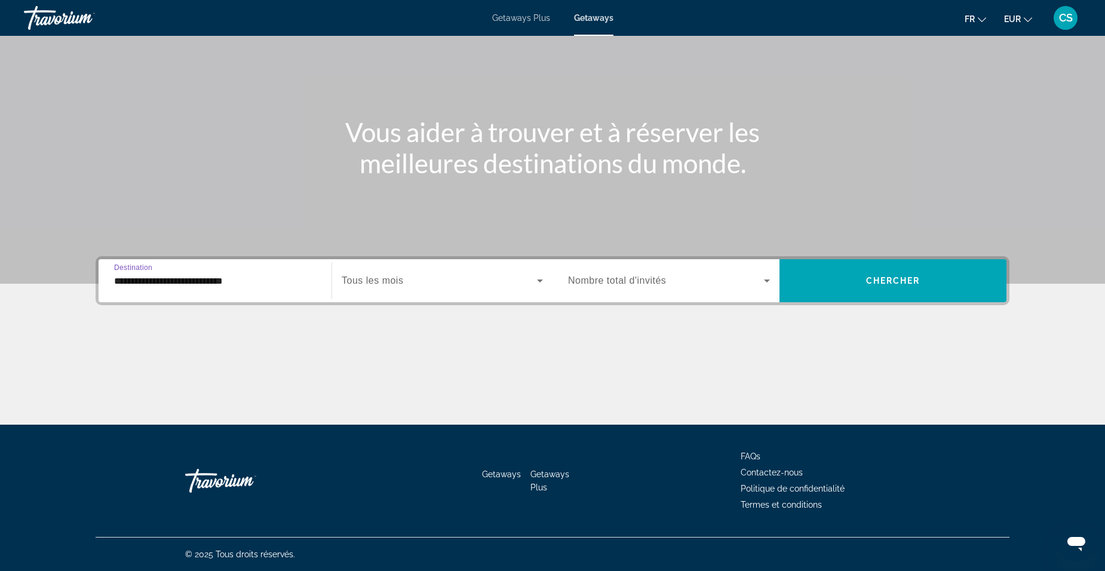
click at [480, 292] on div "Search widget" at bounding box center [442, 280] width 201 height 33
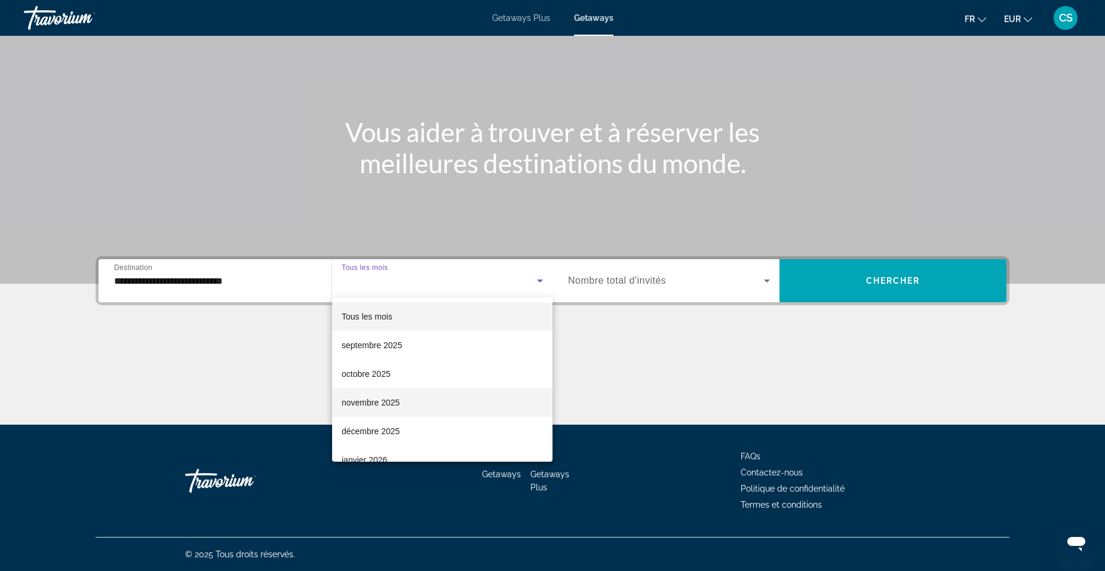
scroll to position [119, 0]
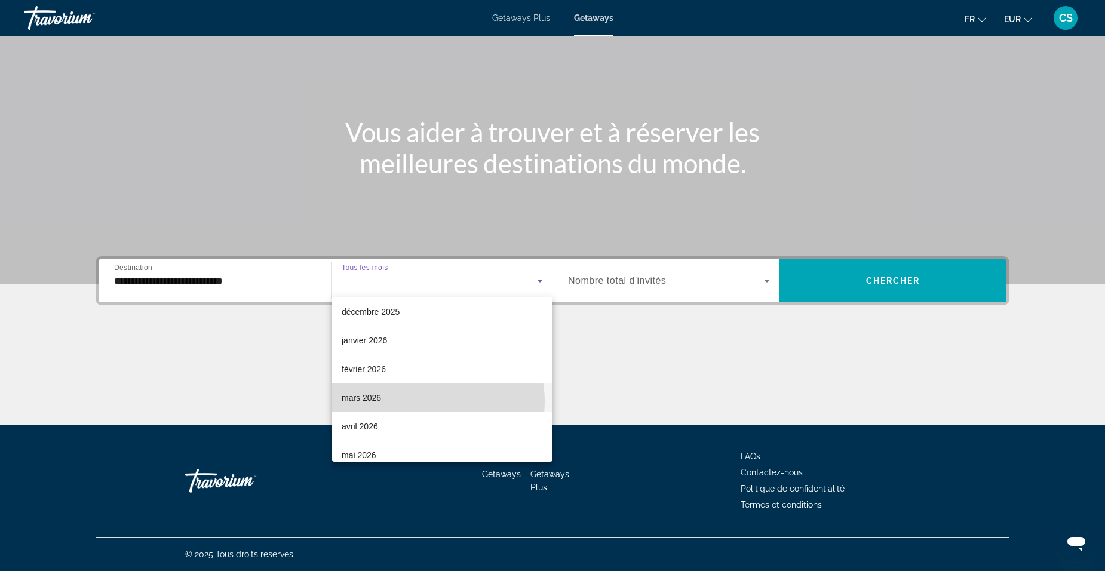
click at [432, 401] on mat-option "mars 2026" at bounding box center [442, 397] width 220 height 29
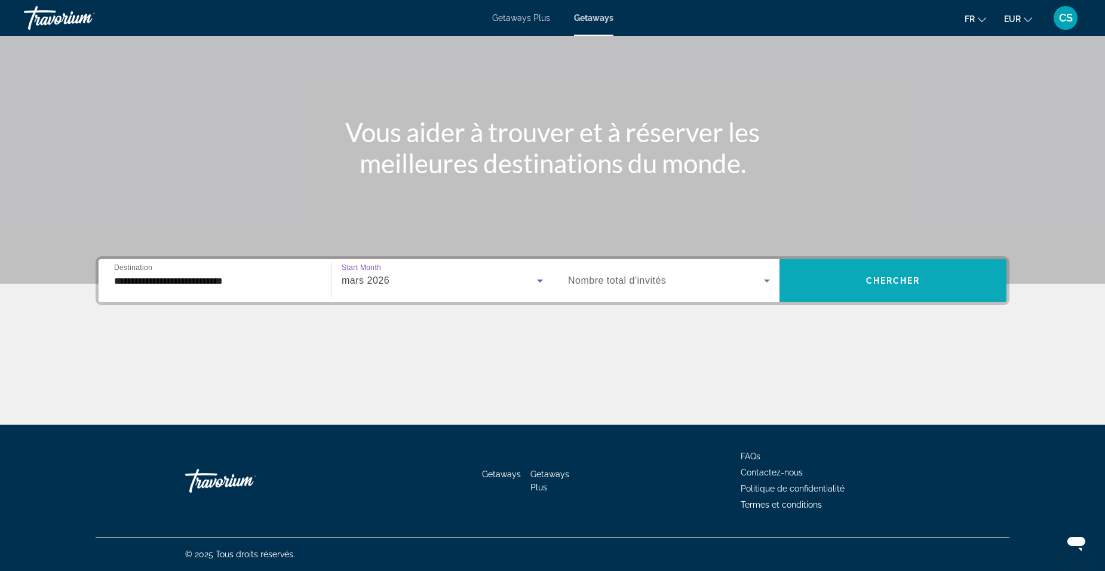
click at [871, 280] on span "Chercher" at bounding box center [893, 281] width 54 height 10
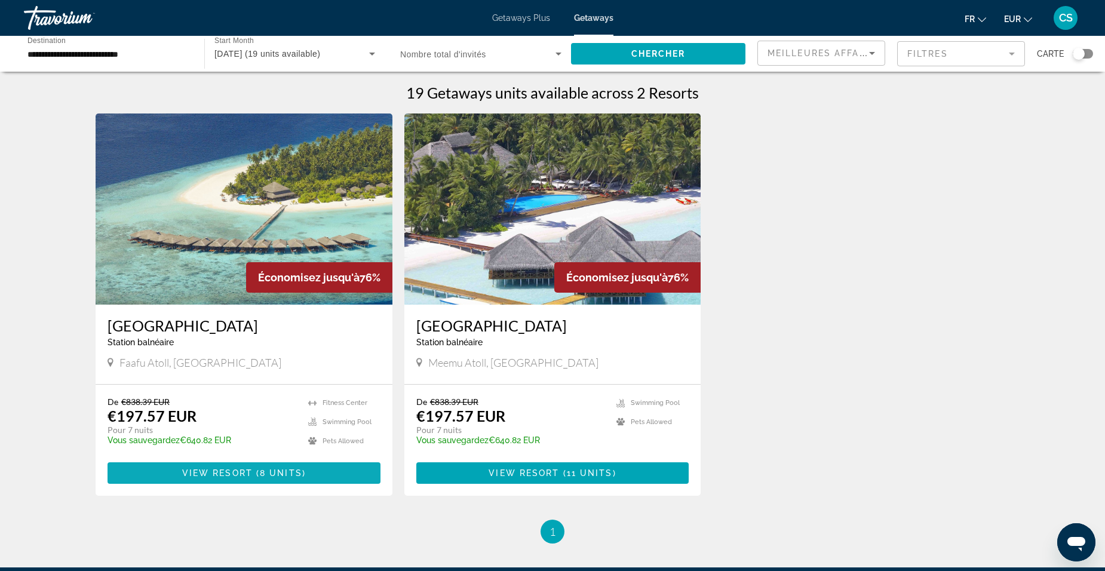
click at [201, 474] on span "View Resort" at bounding box center [217, 473] width 70 height 10
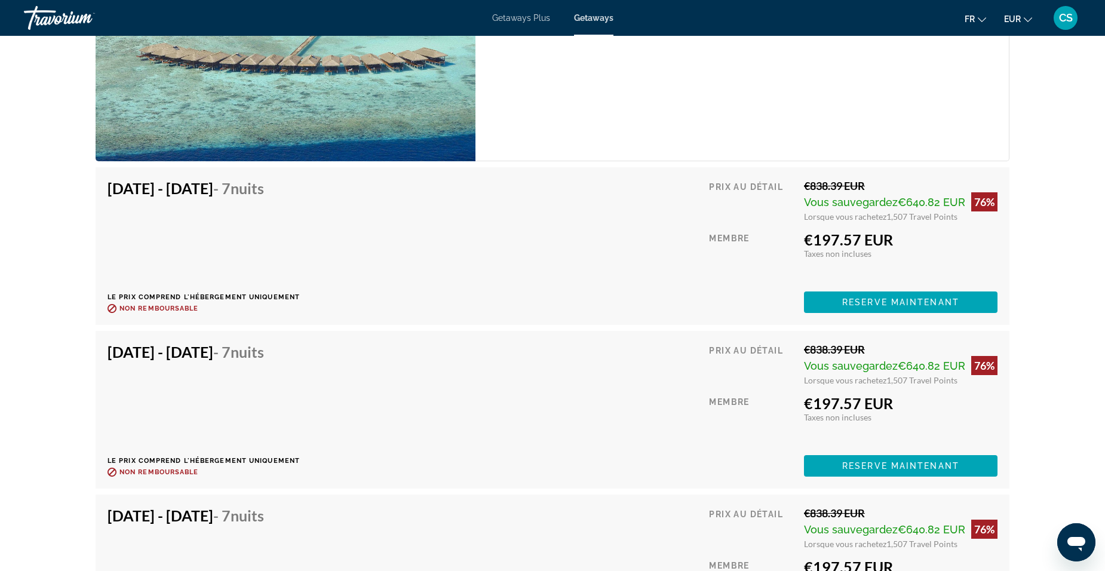
scroll to position [2449, 0]
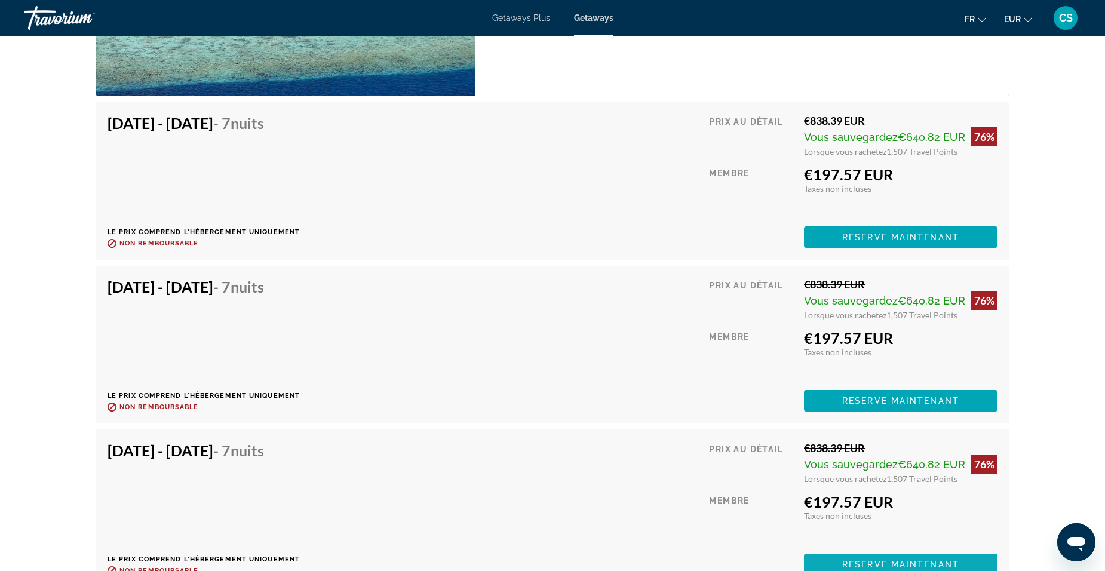
click at [852, 560] on span "Reserve maintenant" at bounding box center [900, 565] width 117 height 10
